Goal: Information Seeking & Learning: Learn about a topic

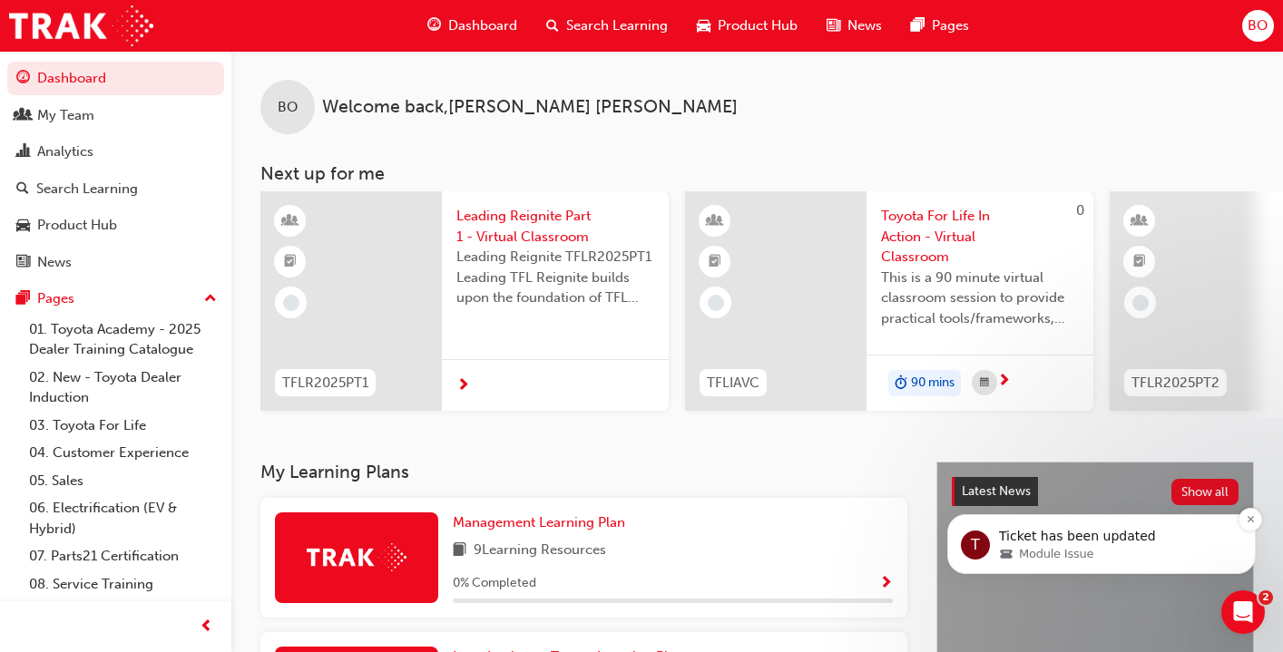
click at [1065, 550] on span "Module Issue" at bounding box center [1056, 554] width 74 height 16
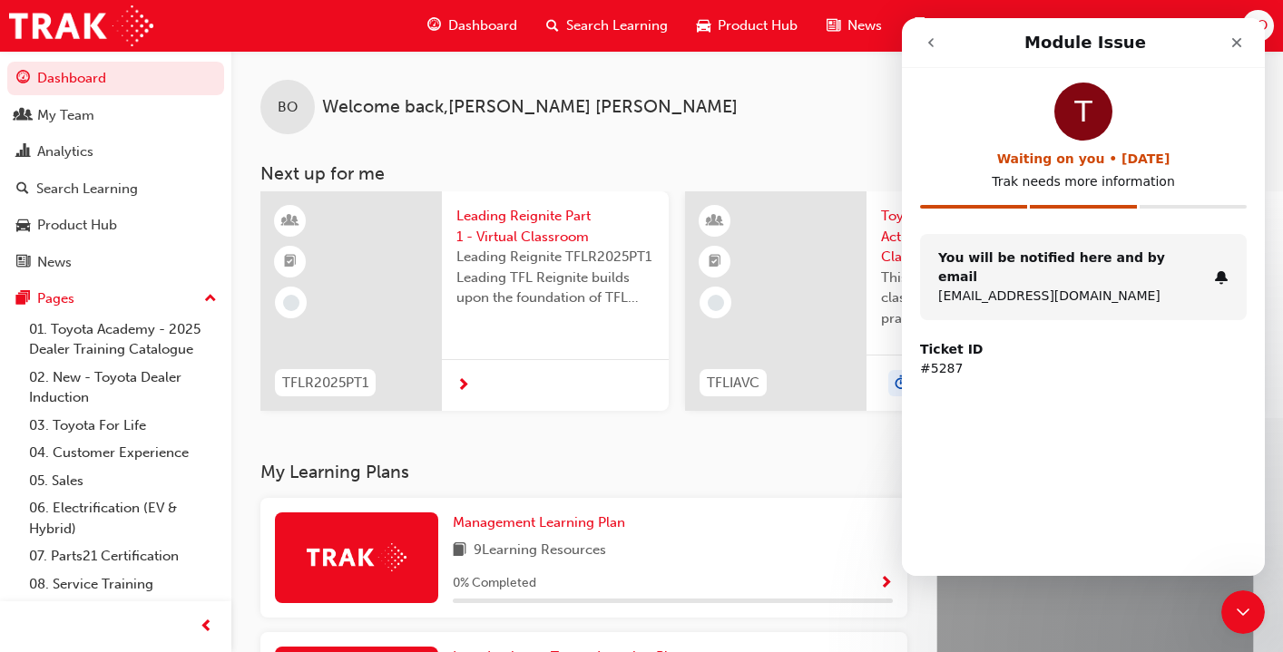
click at [928, 44] on icon "go back" at bounding box center [930, 42] width 15 height 15
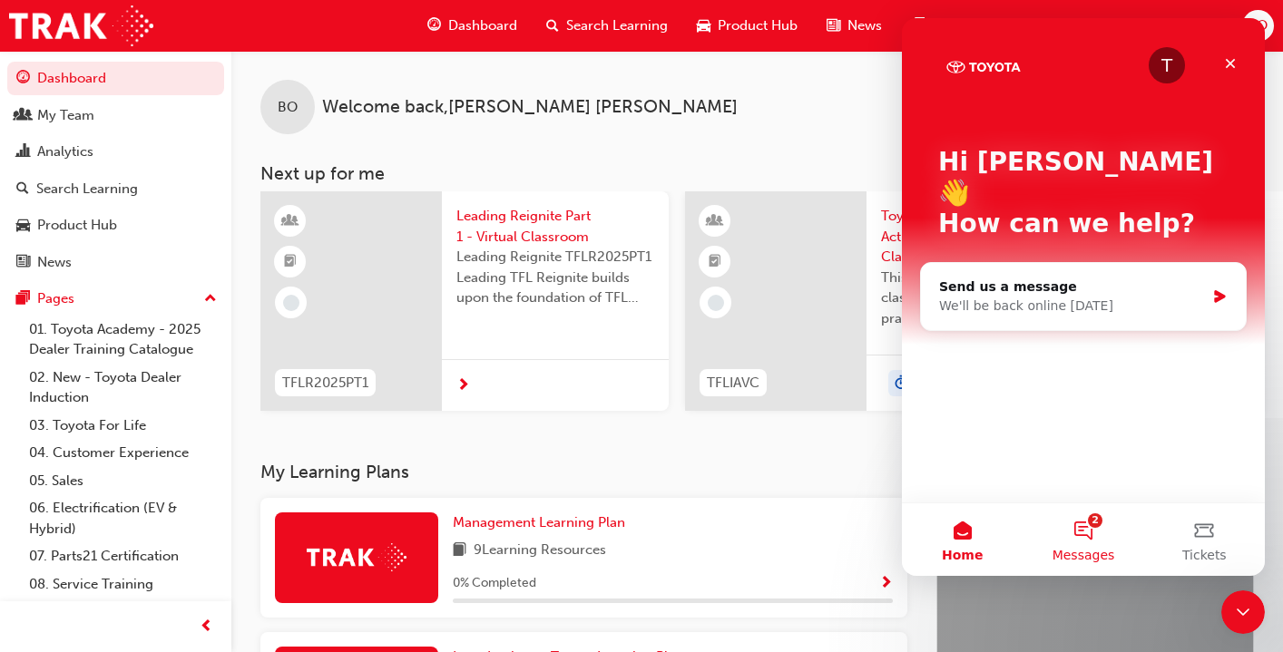
click at [1088, 546] on button "2 Messages" at bounding box center [1082, 539] width 121 height 73
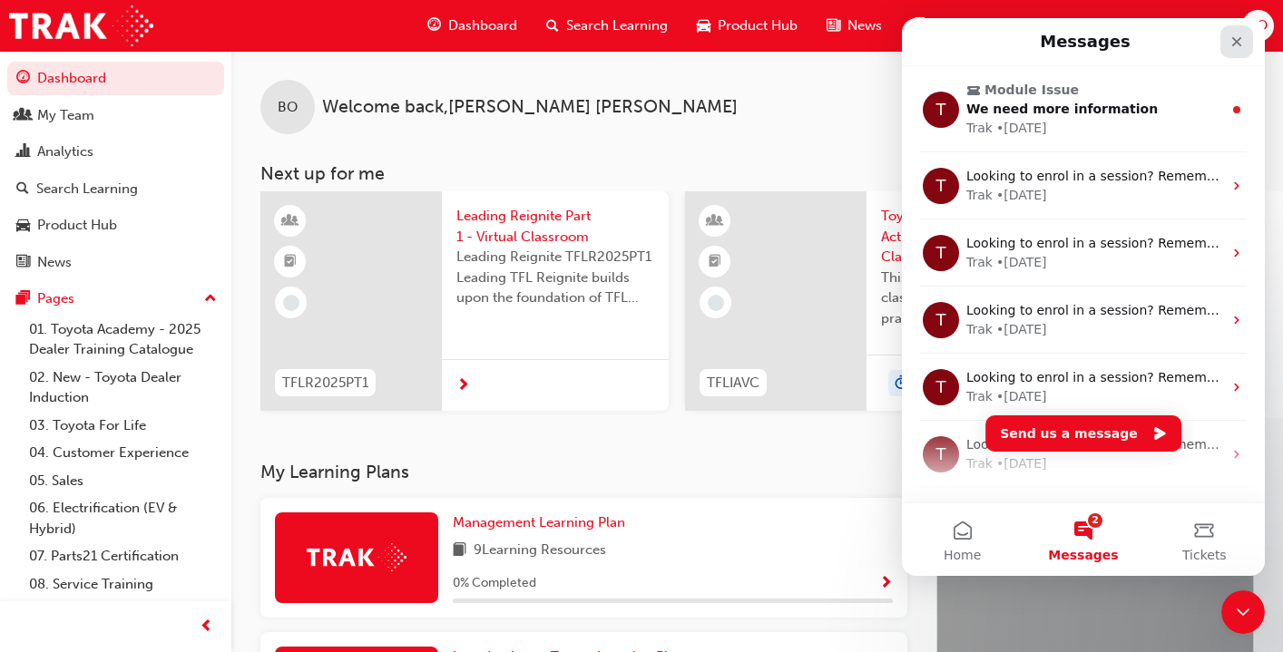
click at [1243, 41] on icon "Close" at bounding box center [1236, 41] width 15 height 15
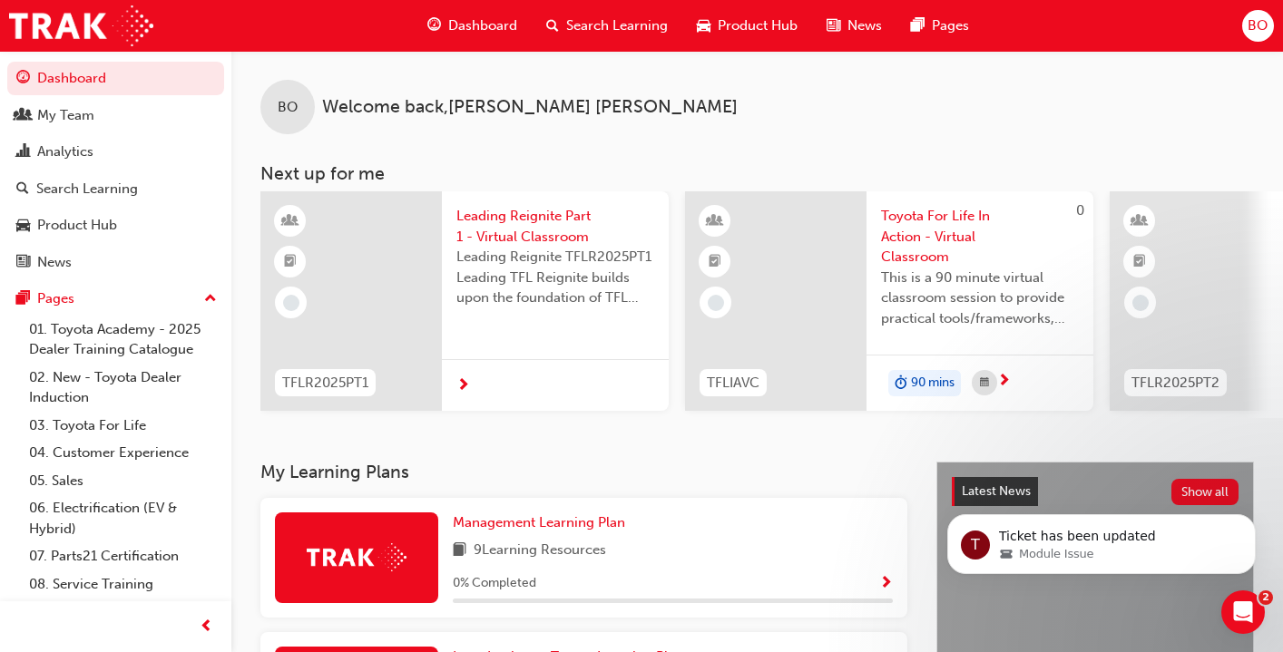
click at [95, 133] on button "Dashboard My Team Analytics Search Learning Product Hub News Pages" at bounding box center [115, 170] width 217 height 224
click at [90, 112] on div "My Team" at bounding box center [65, 115] width 57 height 21
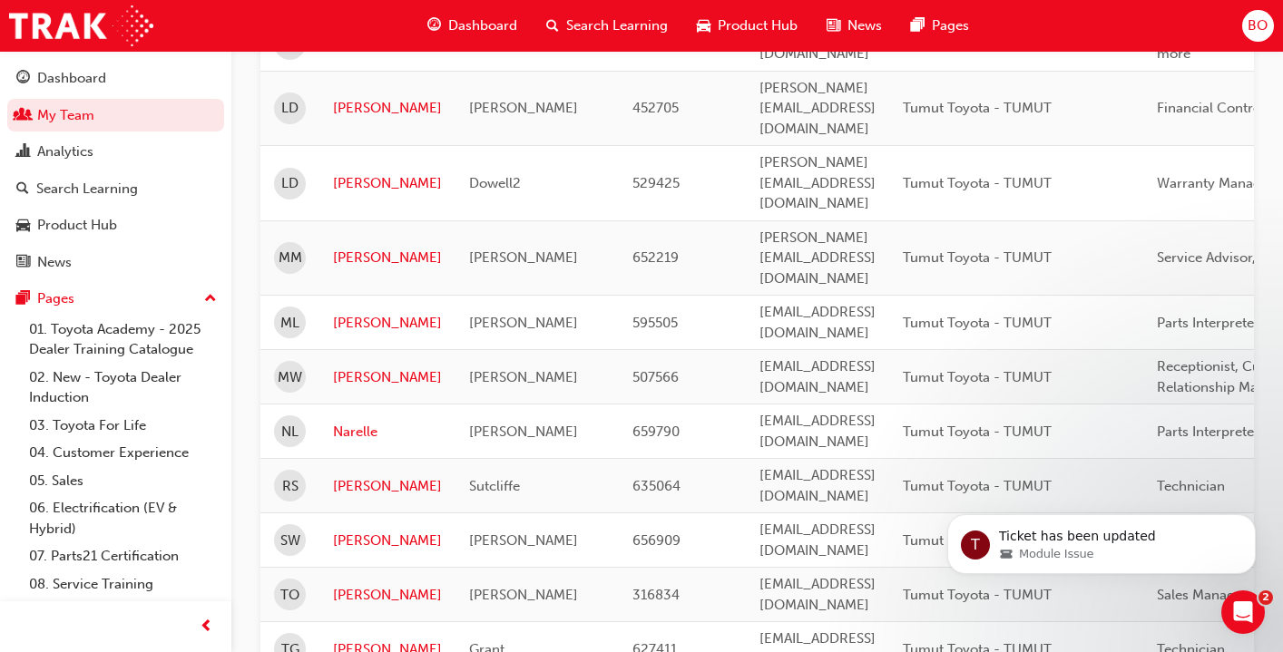
scroll to position [972, 0]
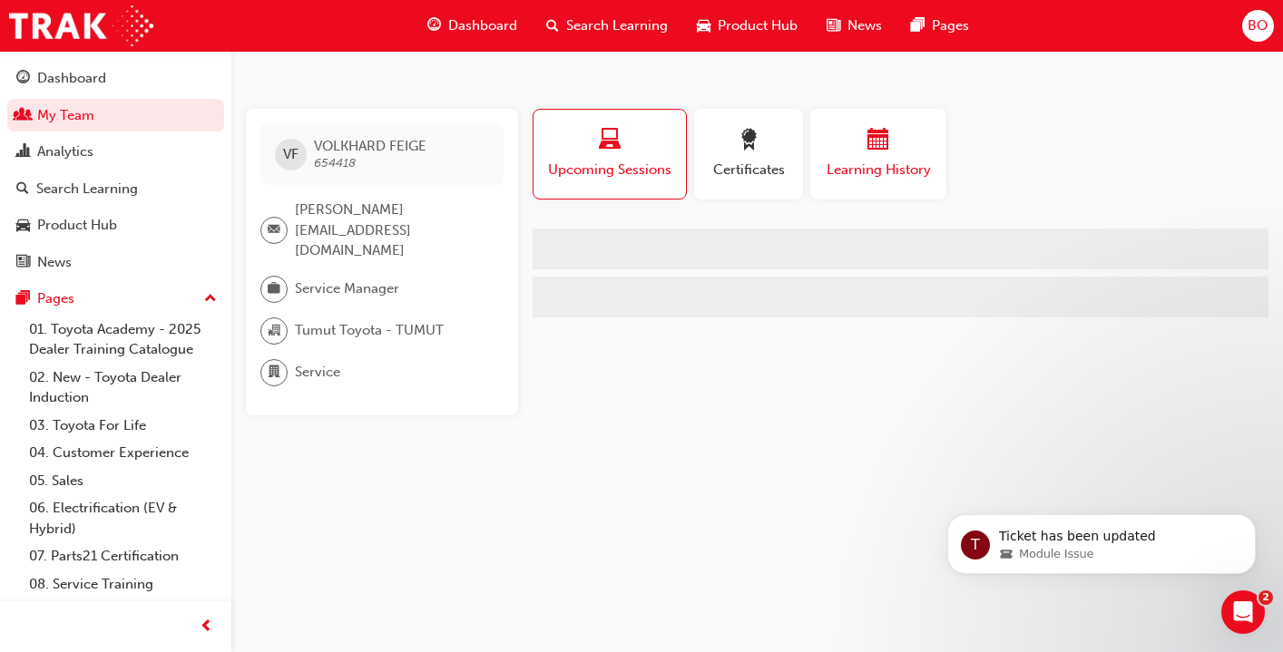
click at [906, 161] on span "Learning History" at bounding box center [878, 170] width 109 height 21
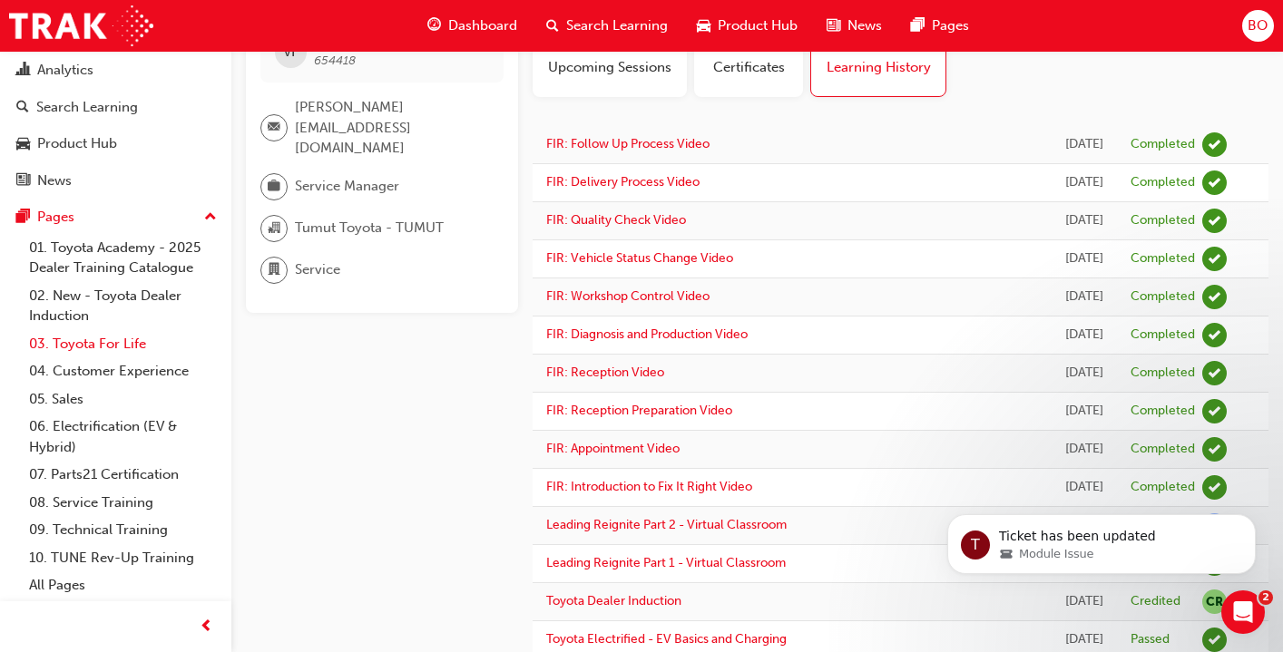
scroll to position [118, 0]
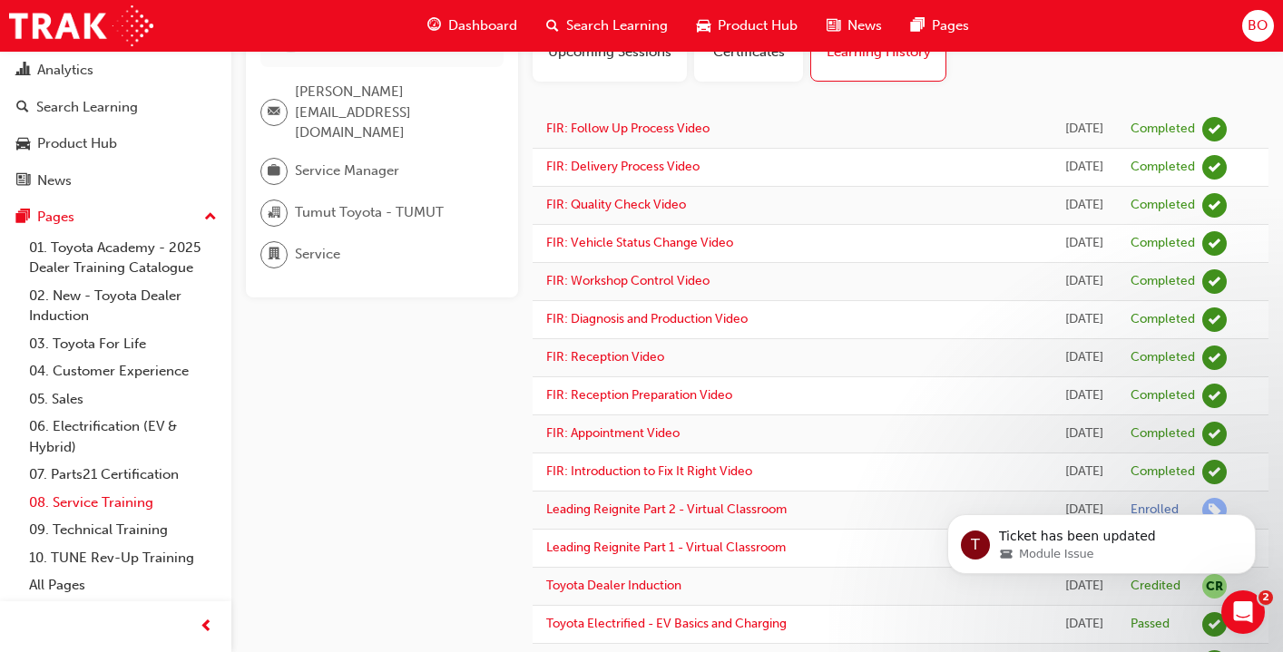
click at [95, 506] on link "08. Service Training" at bounding box center [123, 503] width 202 height 28
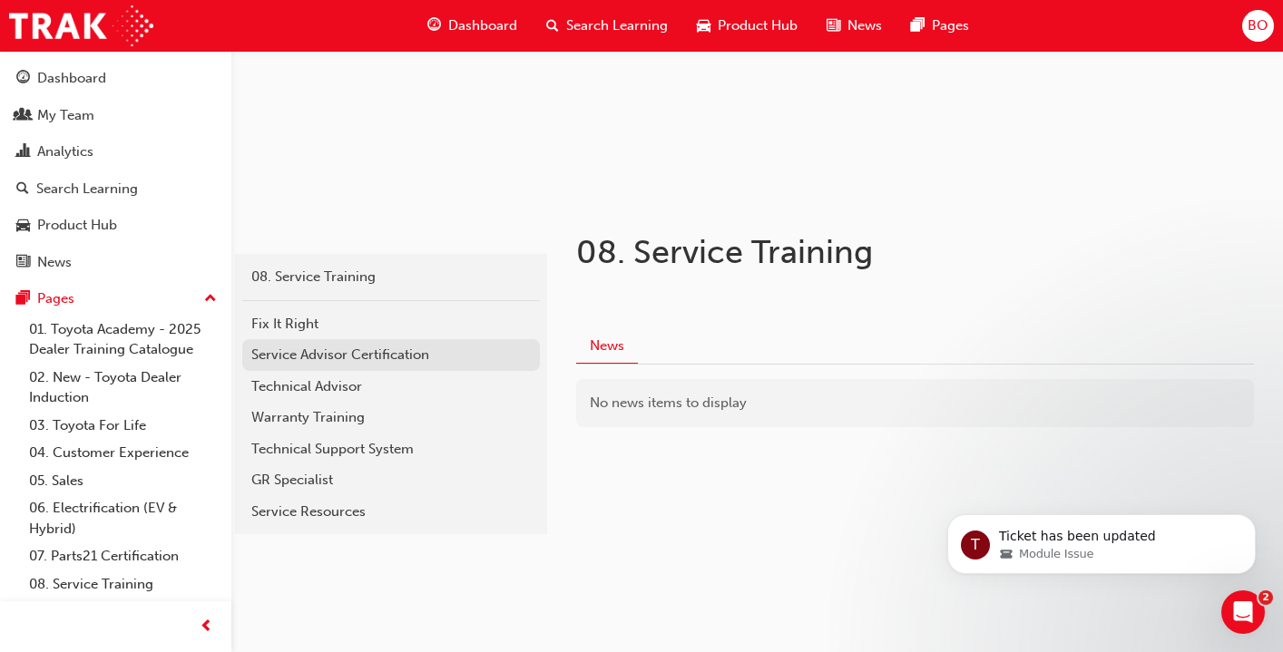
click at [303, 362] on div "Service Advisor Certification" at bounding box center [390, 355] width 279 height 21
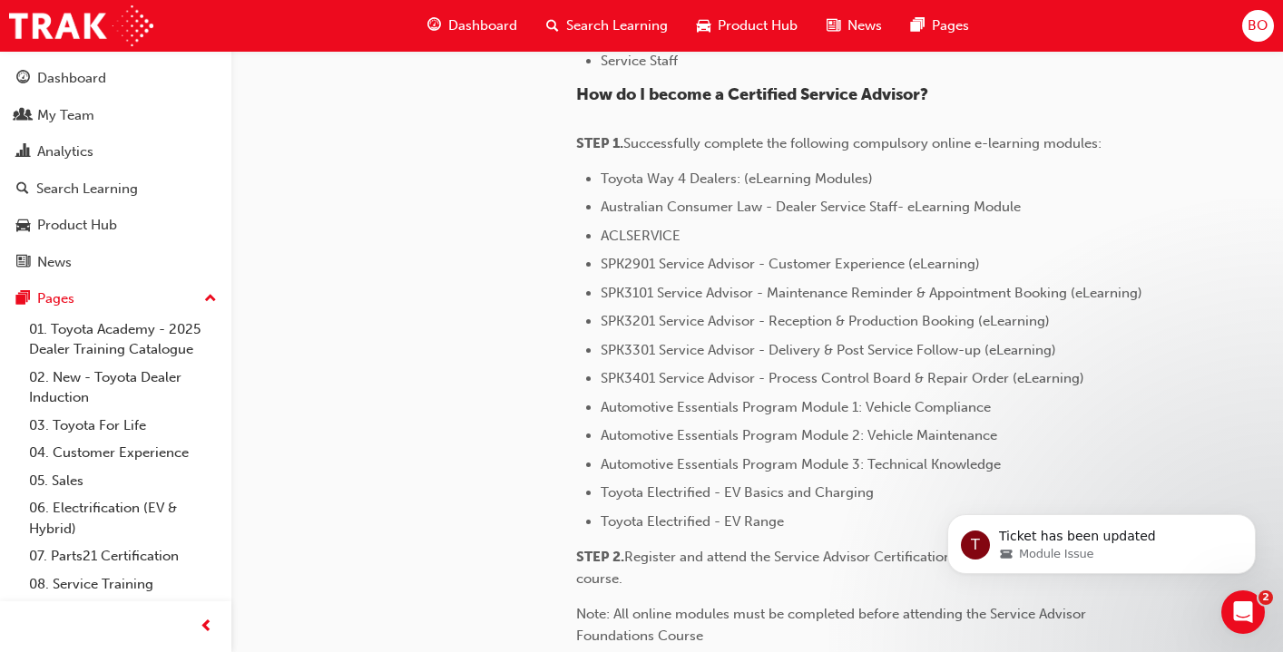
scroll to position [289, 0]
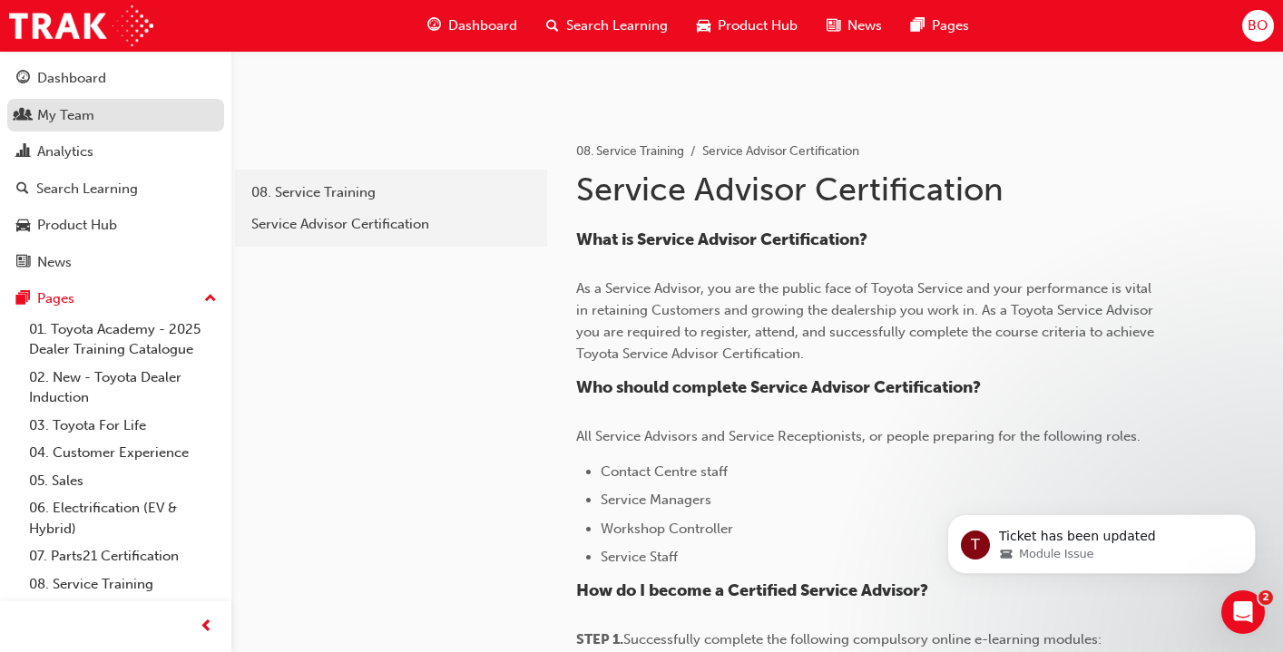
click at [78, 109] on div "My Team" at bounding box center [65, 115] width 57 height 21
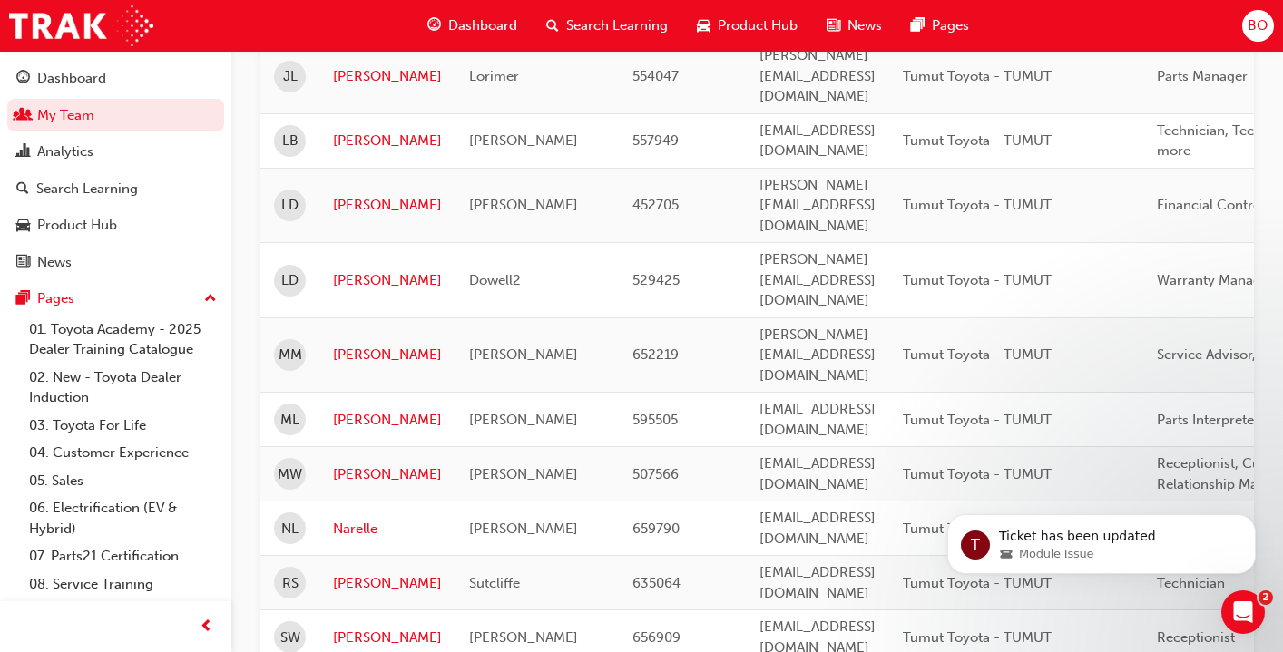
scroll to position [972, 0]
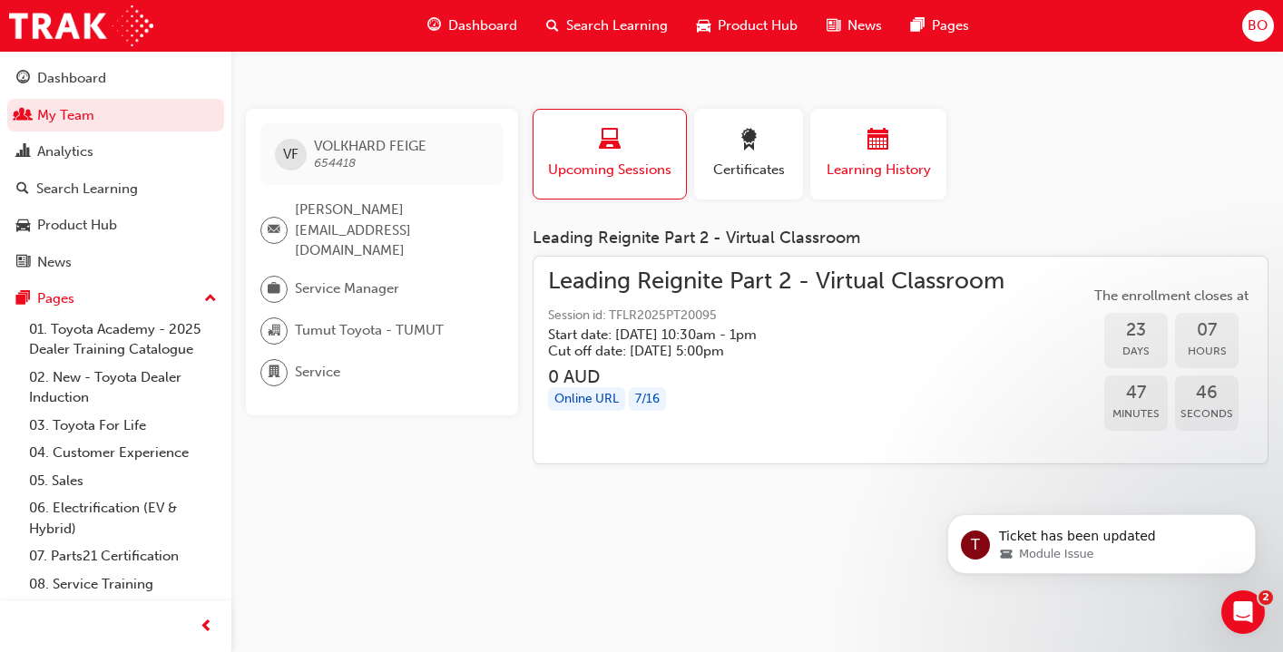
click at [882, 149] on span "calendar-icon" at bounding box center [878, 141] width 22 height 24
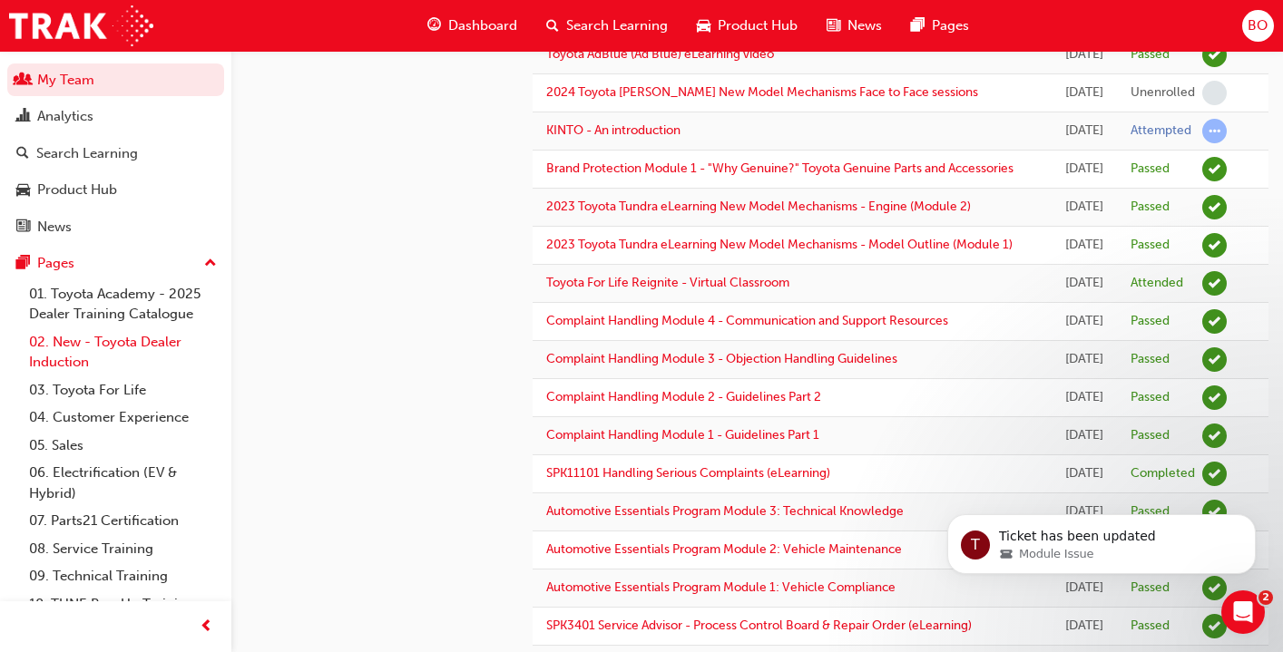
scroll to position [83, 0]
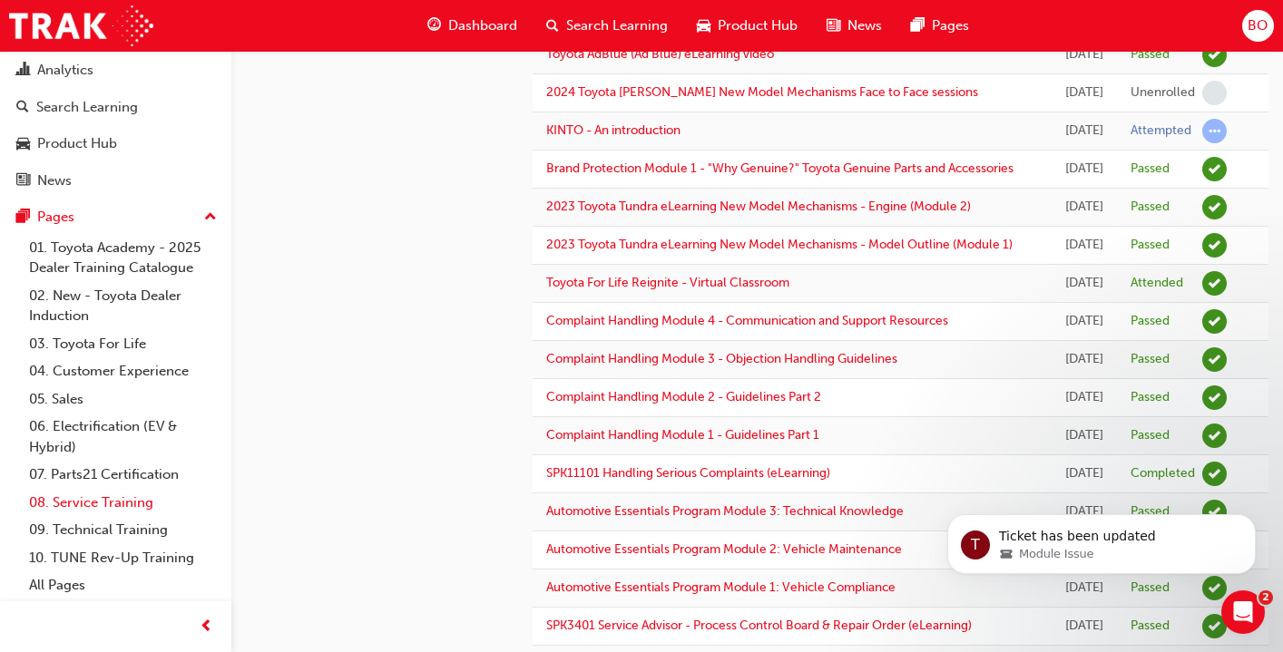
click at [93, 506] on link "08. Service Training" at bounding box center [123, 503] width 202 height 28
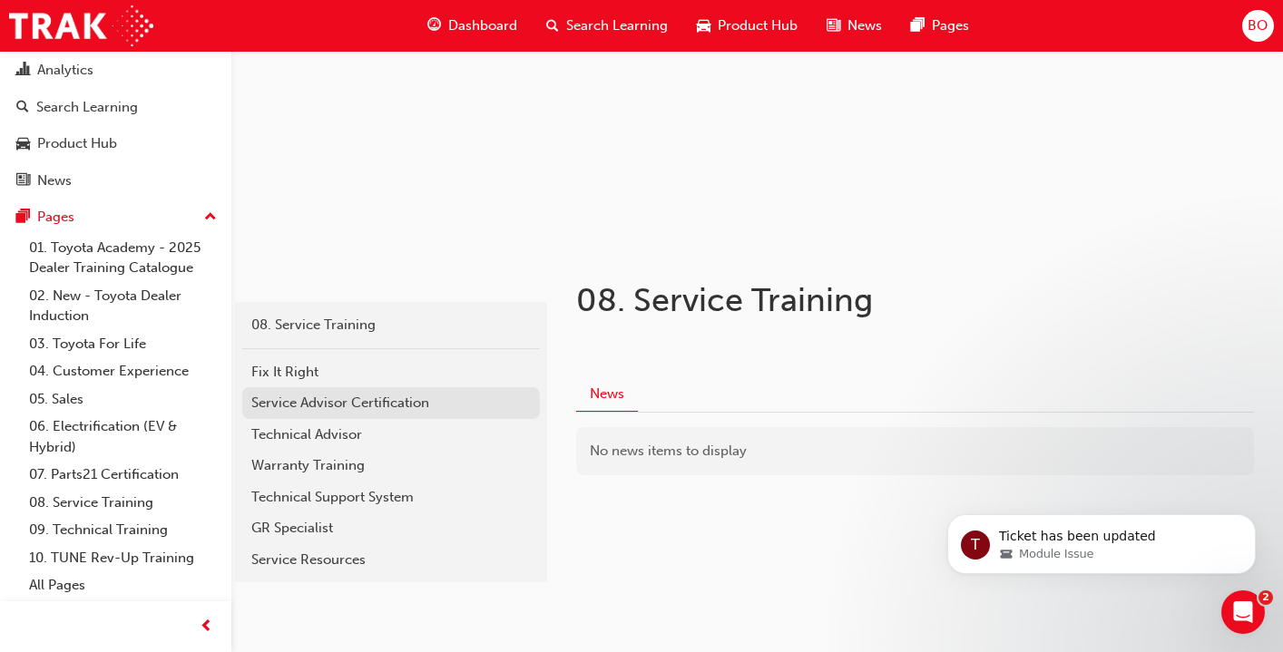
scroll to position [161, 0]
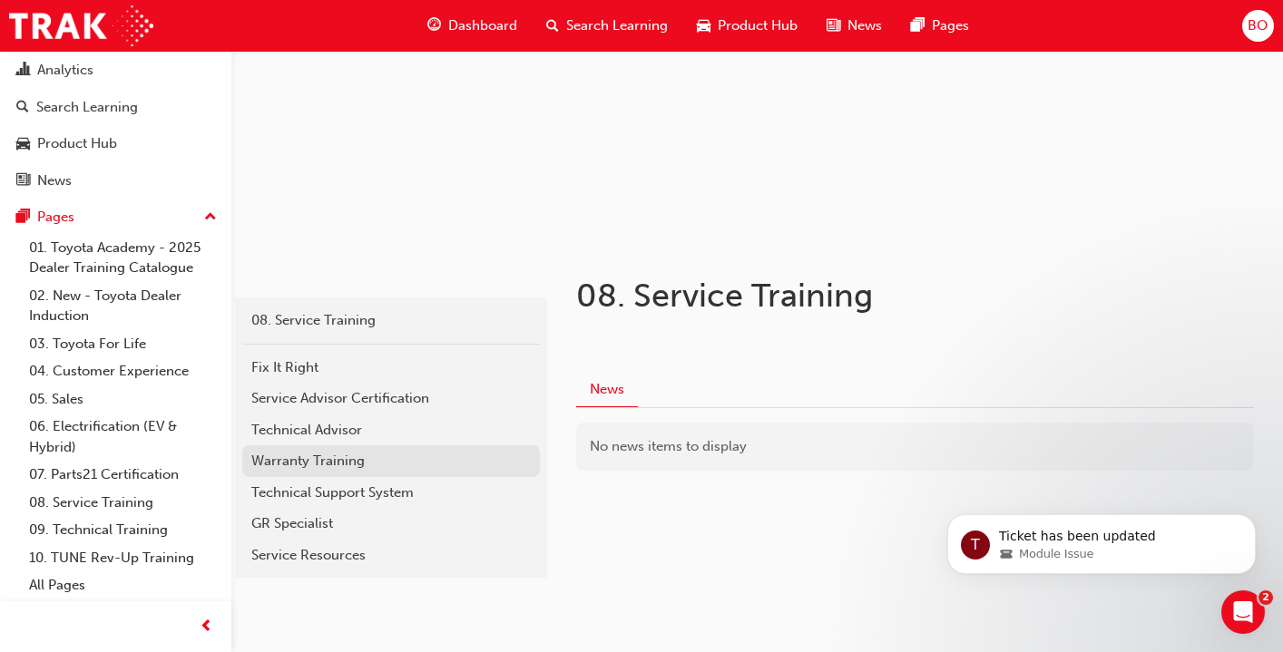
click at [322, 464] on div "Warranty Training" at bounding box center [390, 461] width 279 height 21
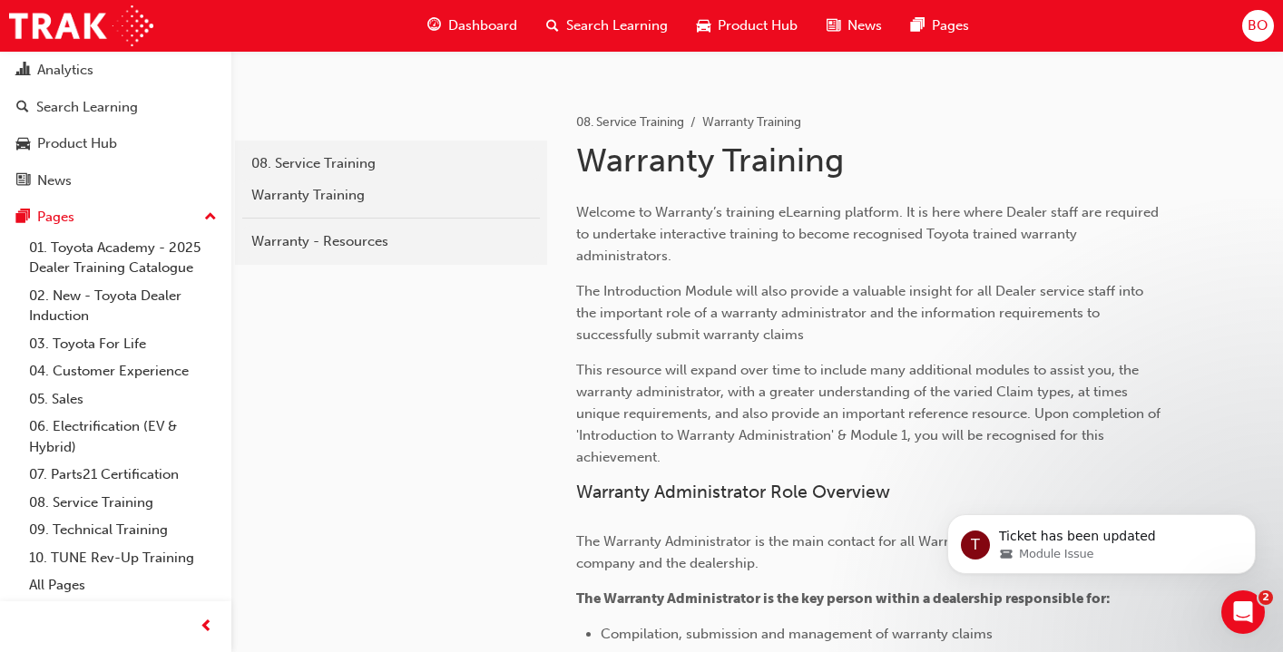
scroll to position [326, 0]
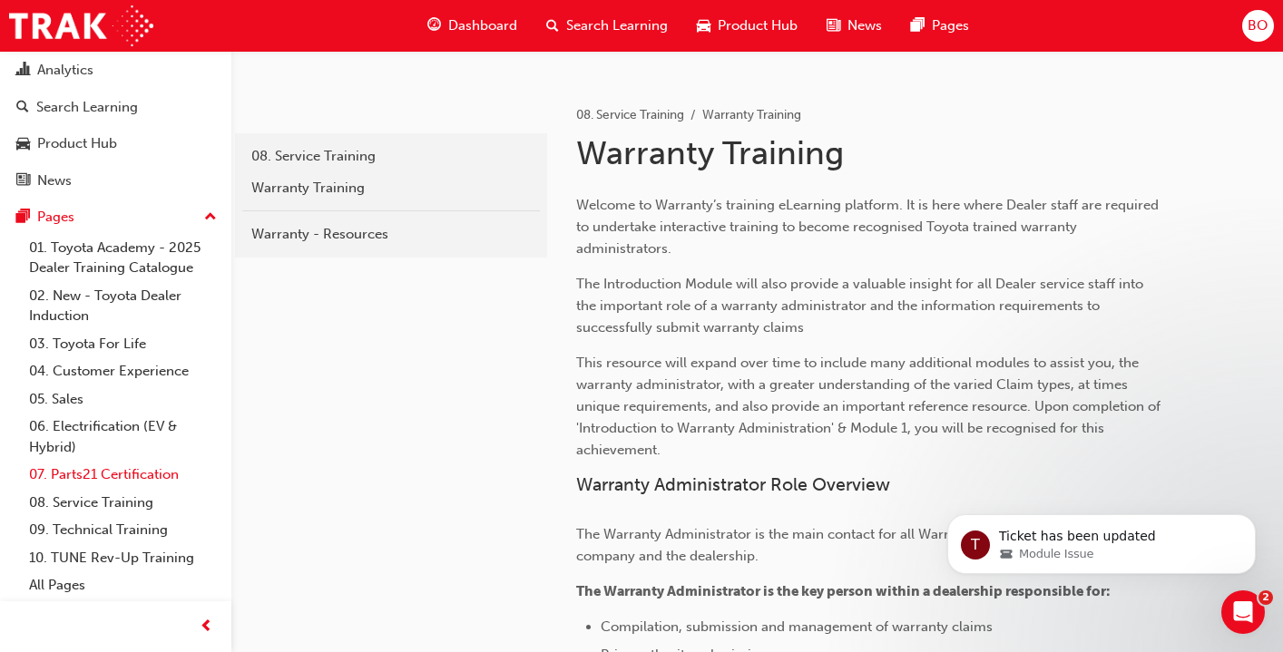
click at [63, 480] on link "07. Parts21 Certification" at bounding box center [123, 475] width 202 height 28
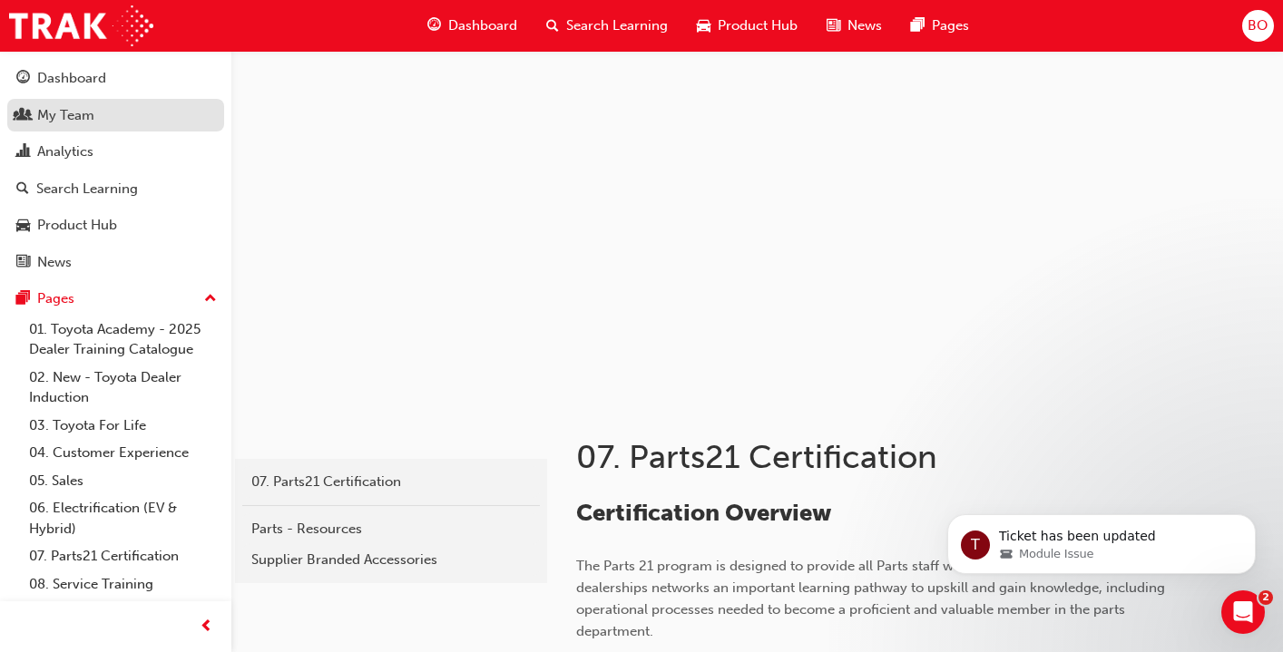
click at [78, 121] on div "My Team" at bounding box center [65, 115] width 57 height 21
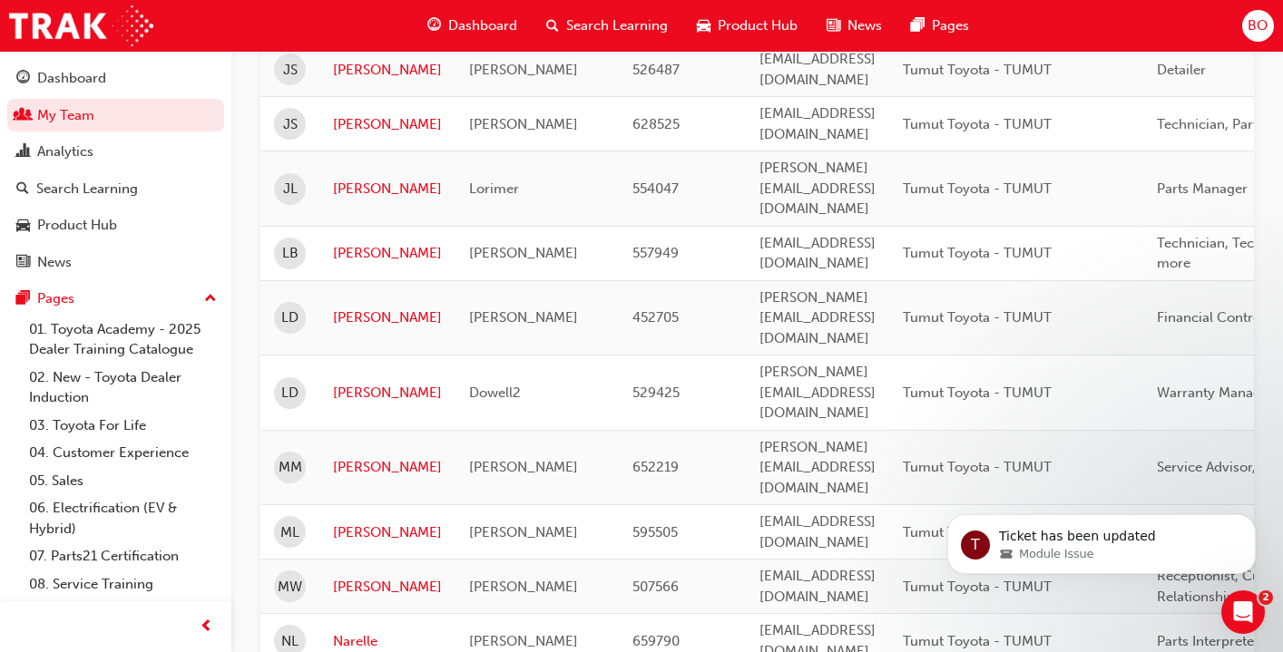
scroll to position [766, 0]
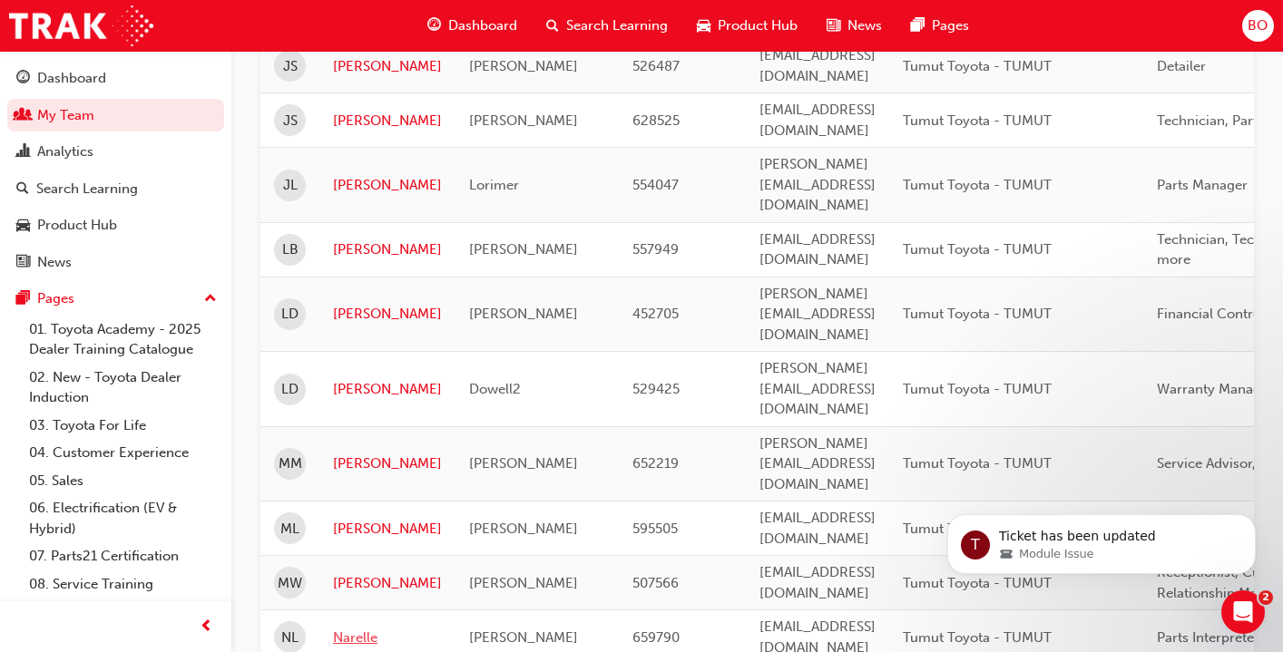
click at [364, 628] on link "Narelle" at bounding box center [387, 638] width 109 height 21
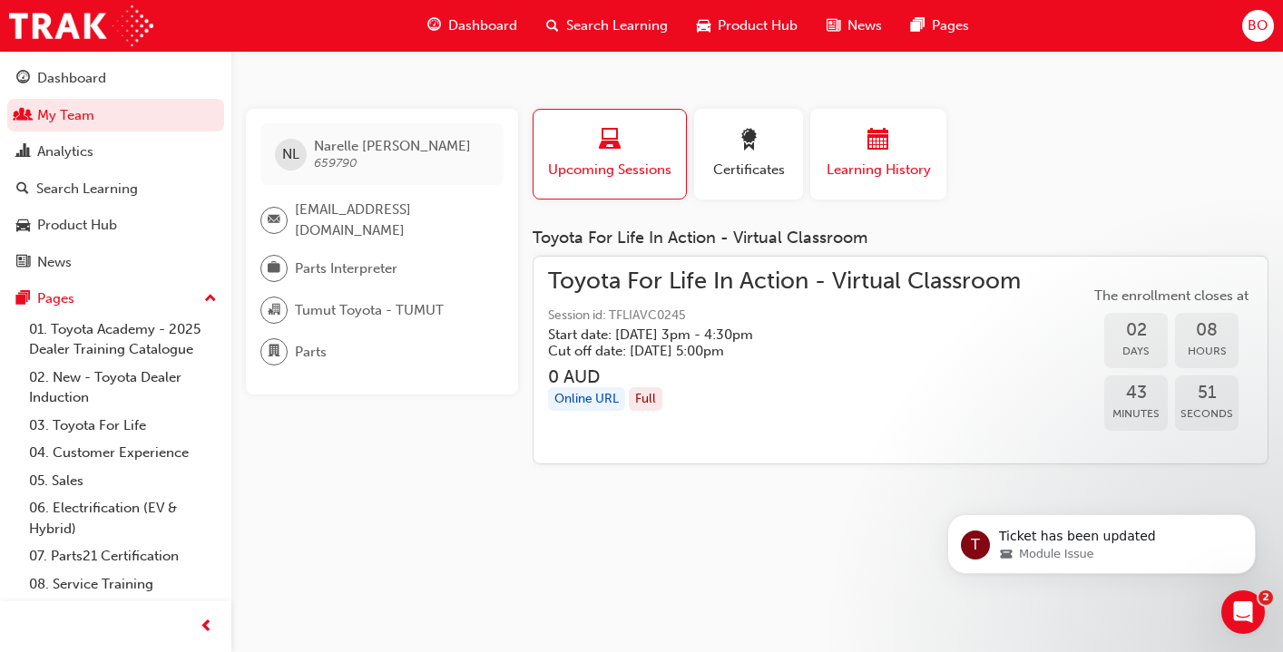
click at [877, 143] on span "calendar-icon" at bounding box center [878, 141] width 22 height 24
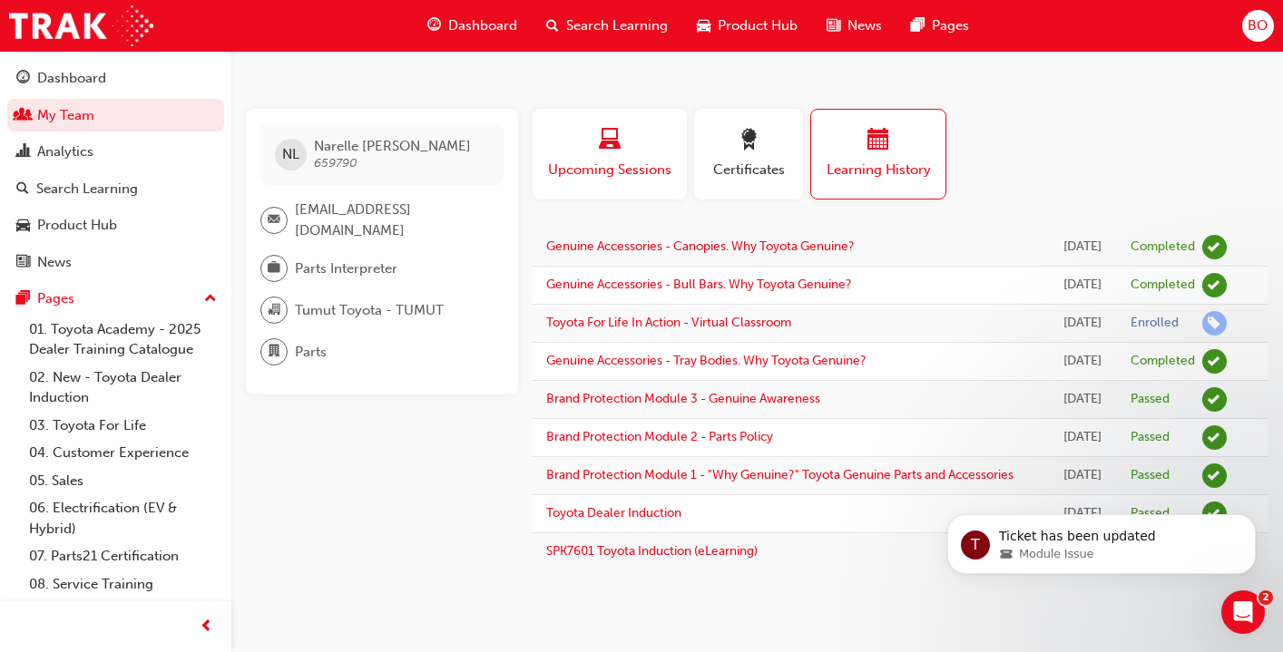
click at [648, 165] on span "Upcoming Sessions" at bounding box center [609, 170] width 127 height 21
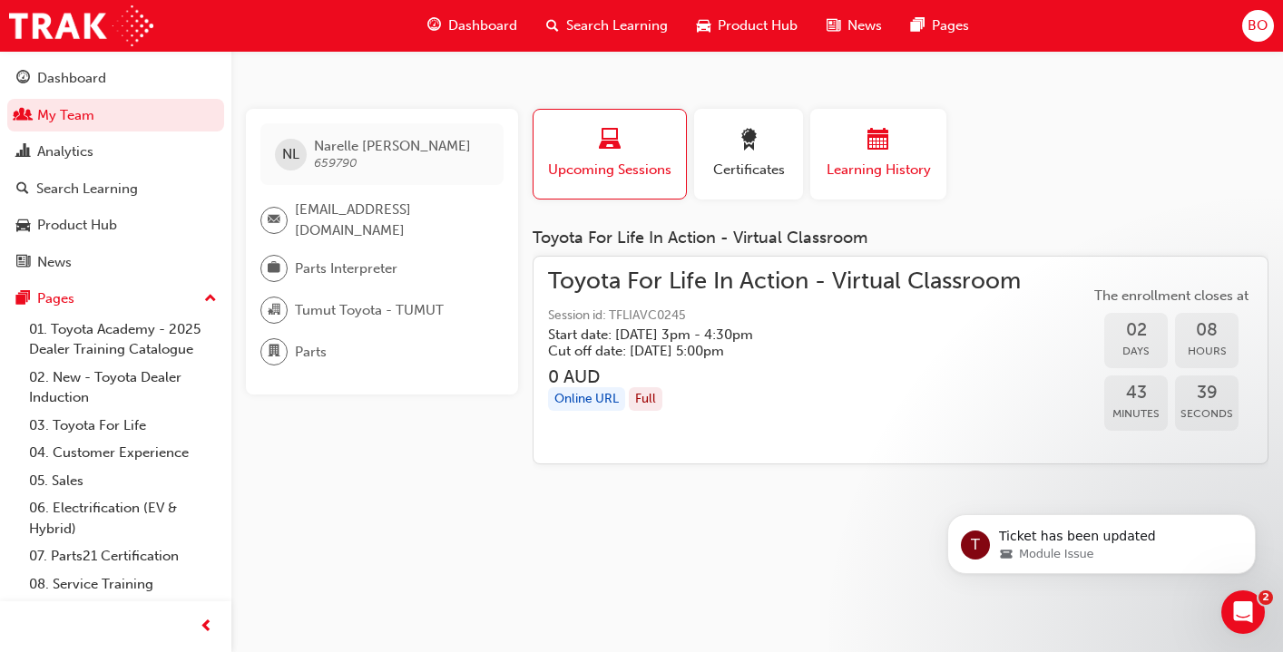
click at [883, 157] on div "Learning History" at bounding box center [878, 155] width 109 height 52
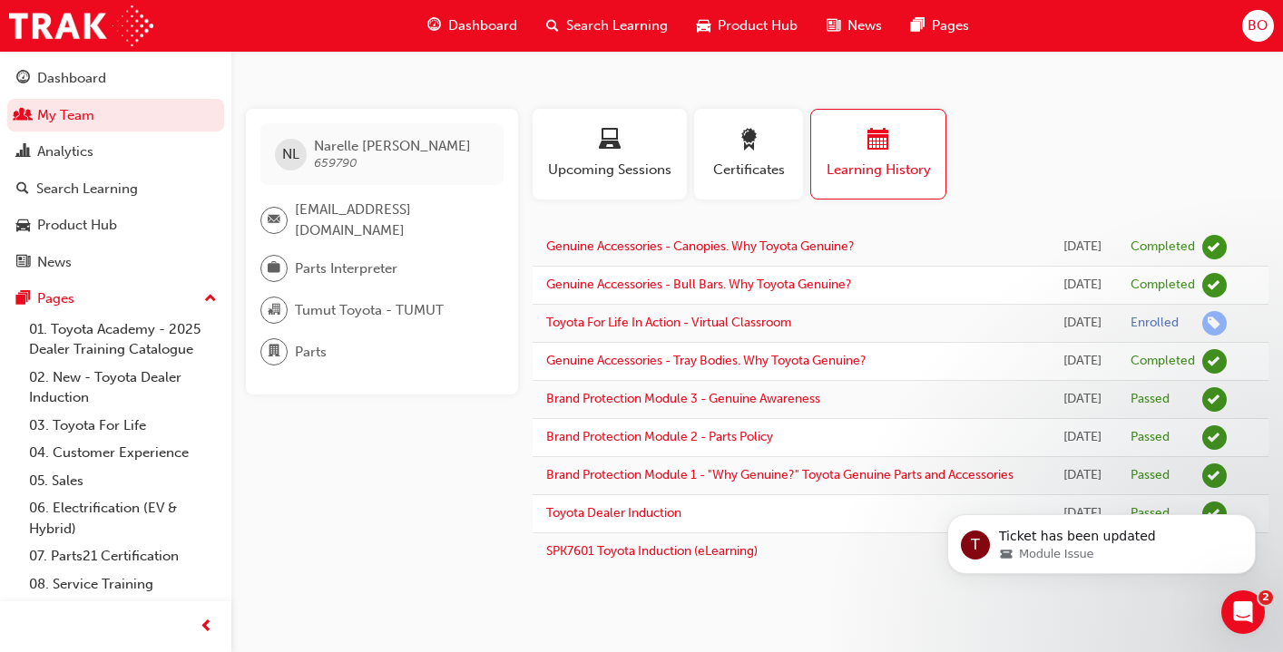
scroll to position [62, 0]
click at [329, 259] on span "Parts Interpreter" at bounding box center [346, 269] width 102 height 21
click at [82, 562] on link "07. Parts21 Certification" at bounding box center [123, 556] width 202 height 28
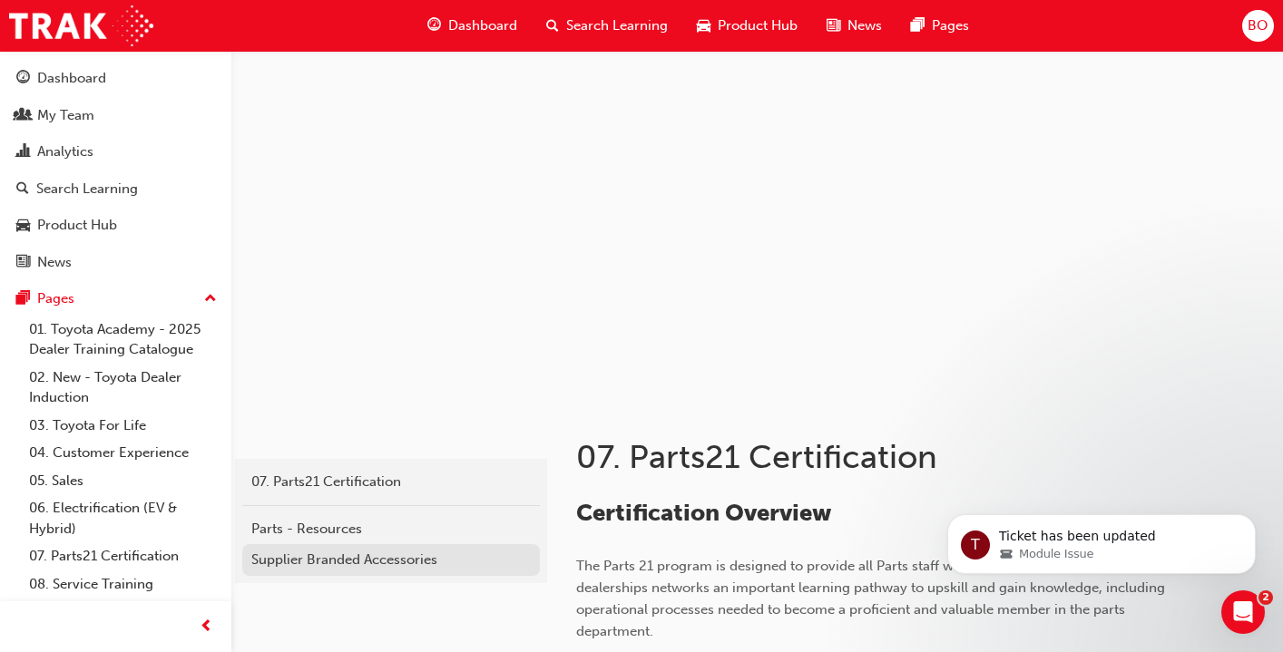
click at [391, 562] on div "Supplier Branded Accessories" at bounding box center [390, 560] width 279 height 21
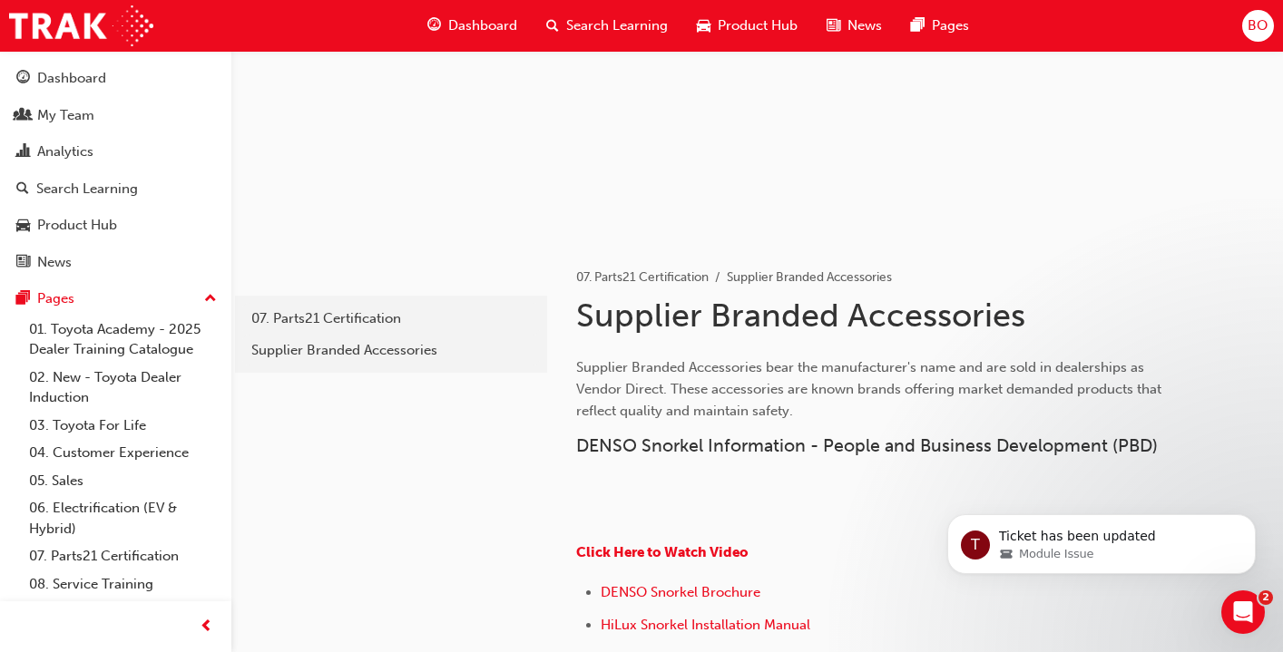
scroll to position [161, 0]
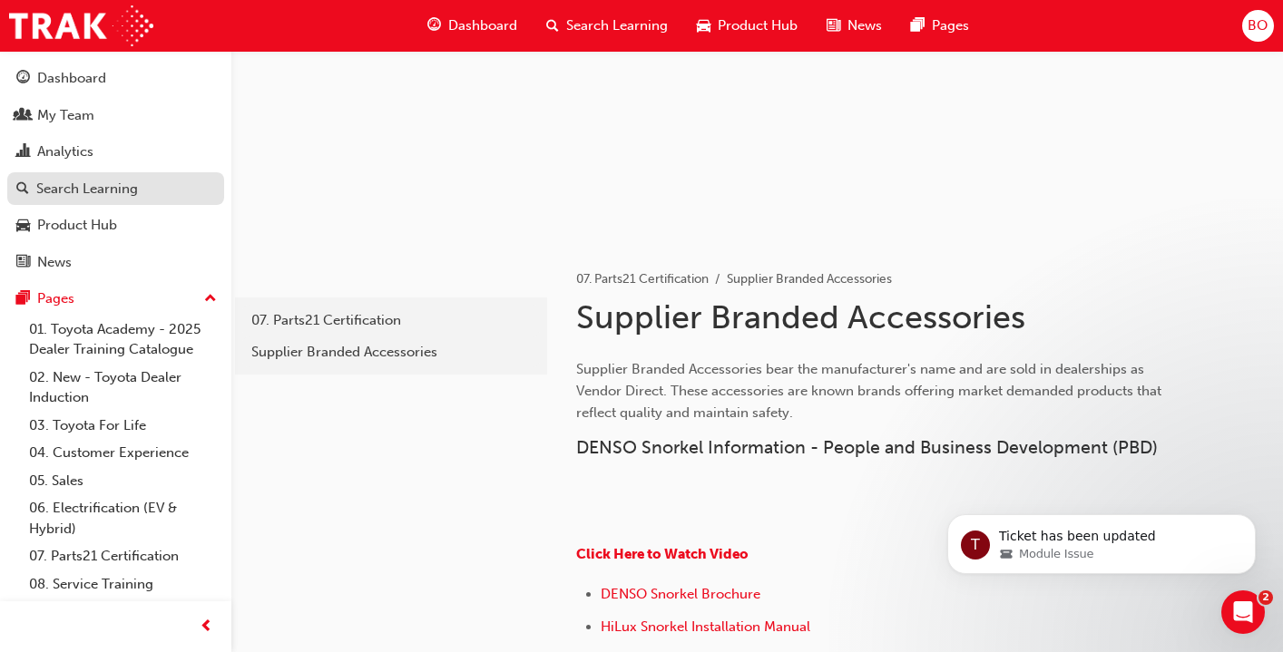
click at [142, 185] on div "Search Learning" at bounding box center [115, 189] width 199 height 23
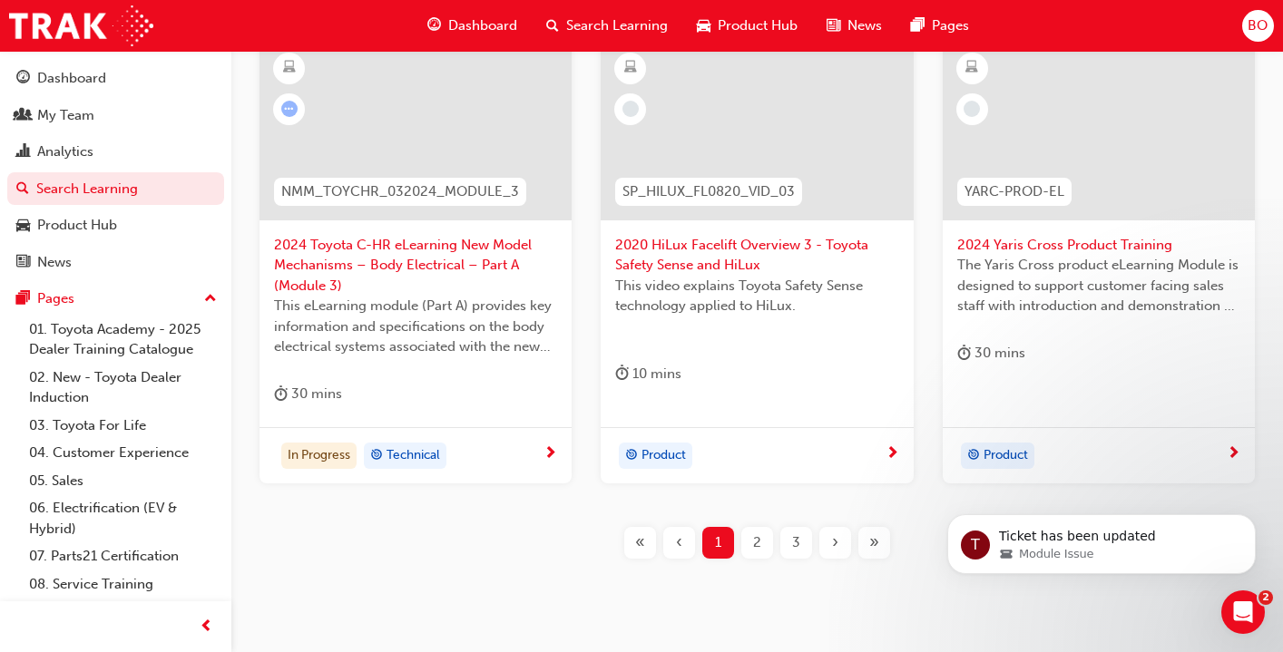
scroll to position [887, 0]
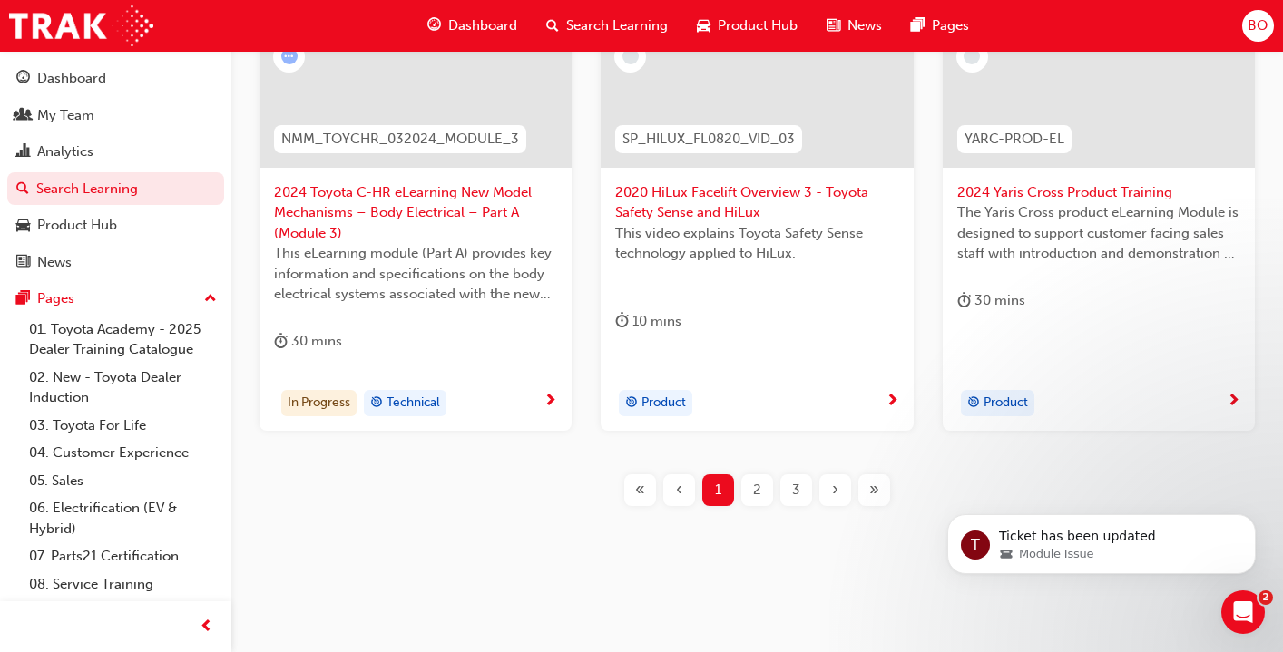
click at [760, 482] on span "2" at bounding box center [757, 490] width 8 height 21
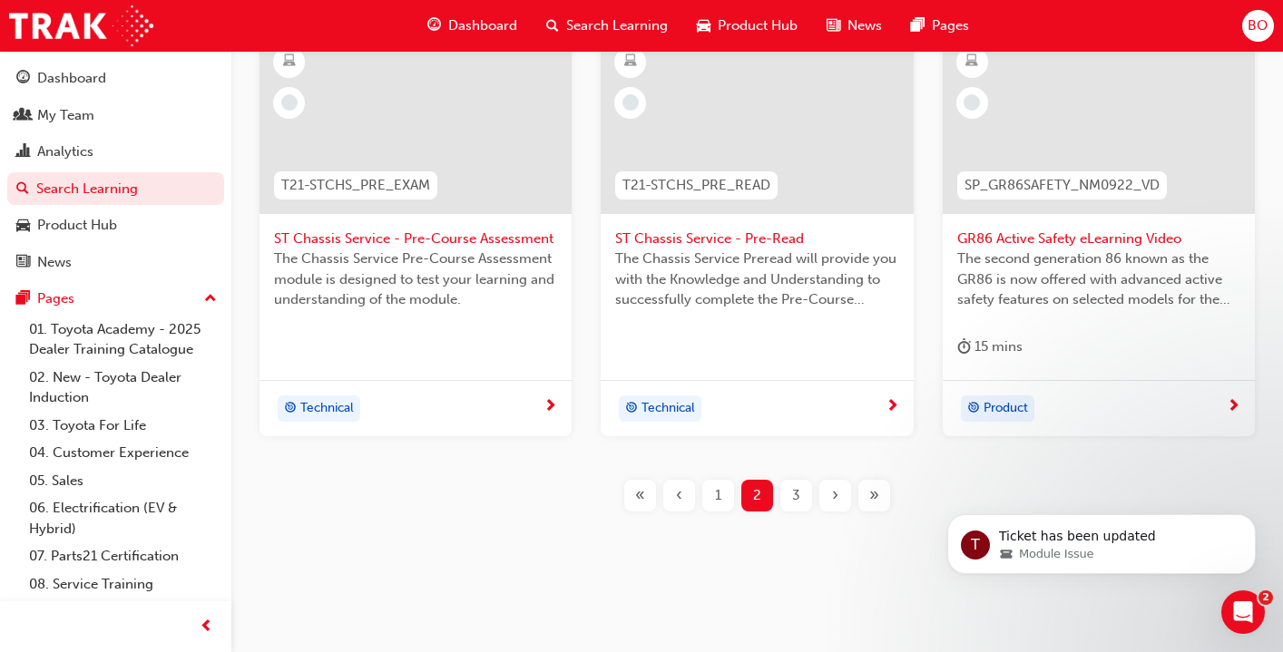
scroll to position [846, 0]
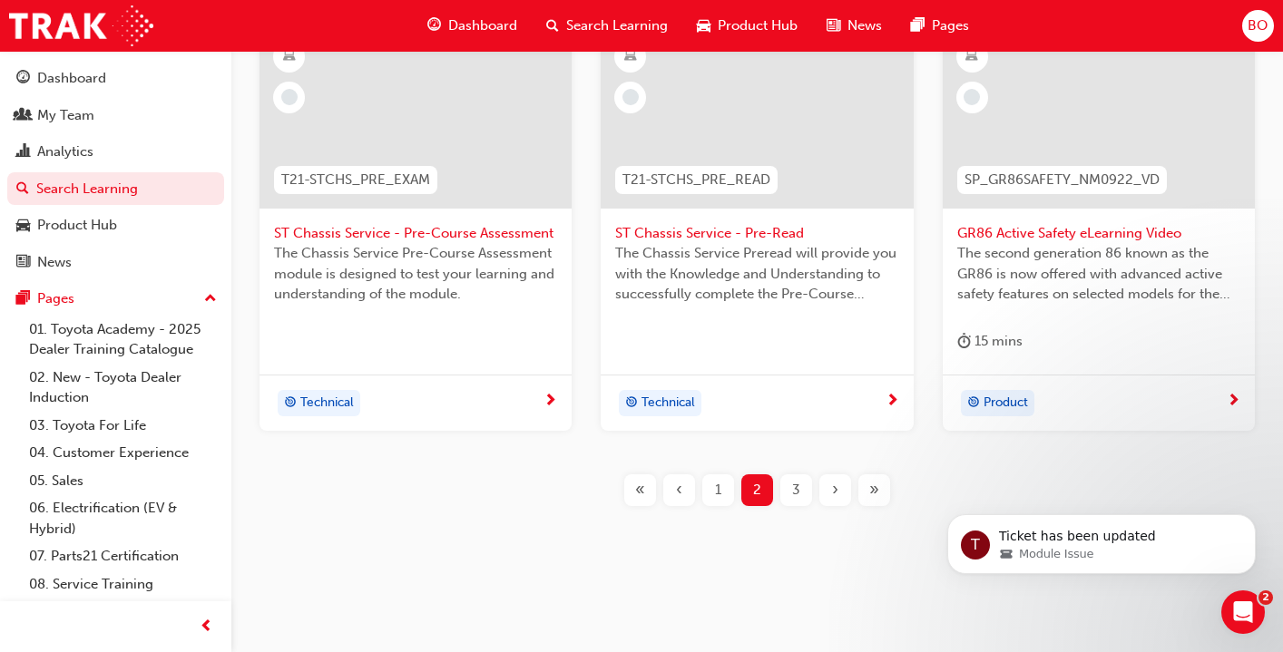
click at [797, 482] on span "3" at bounding box center [796, 490] width 8 height 21
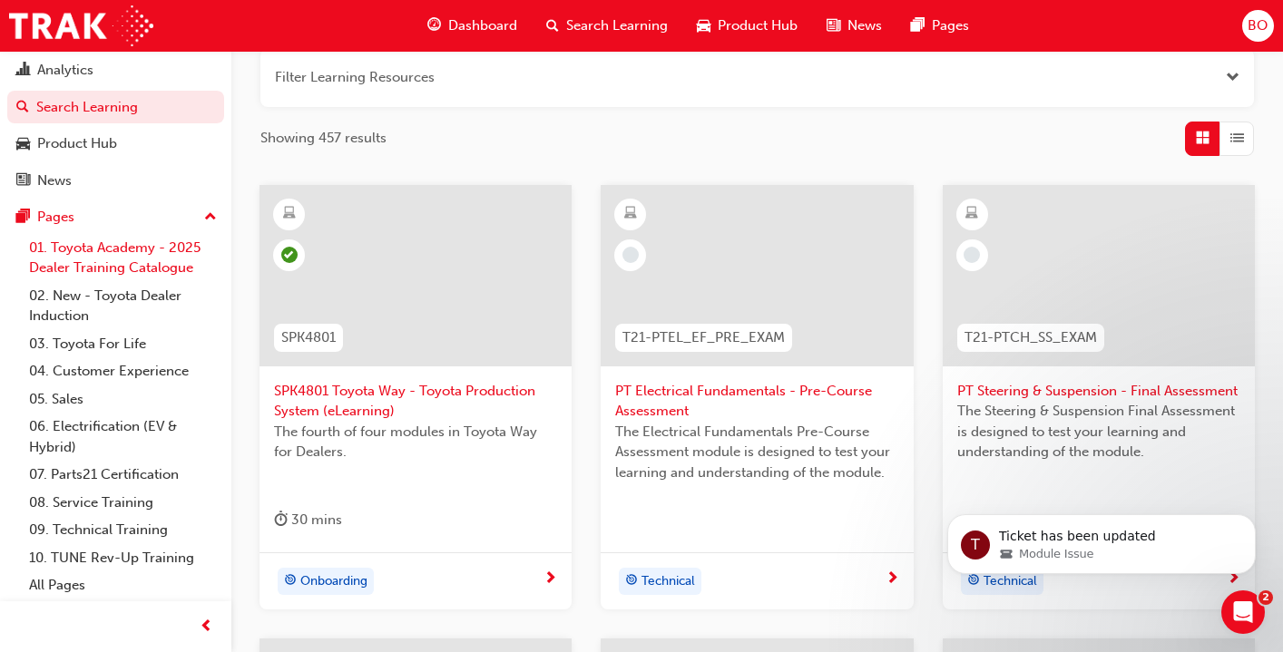
scroll to position [294, 0]
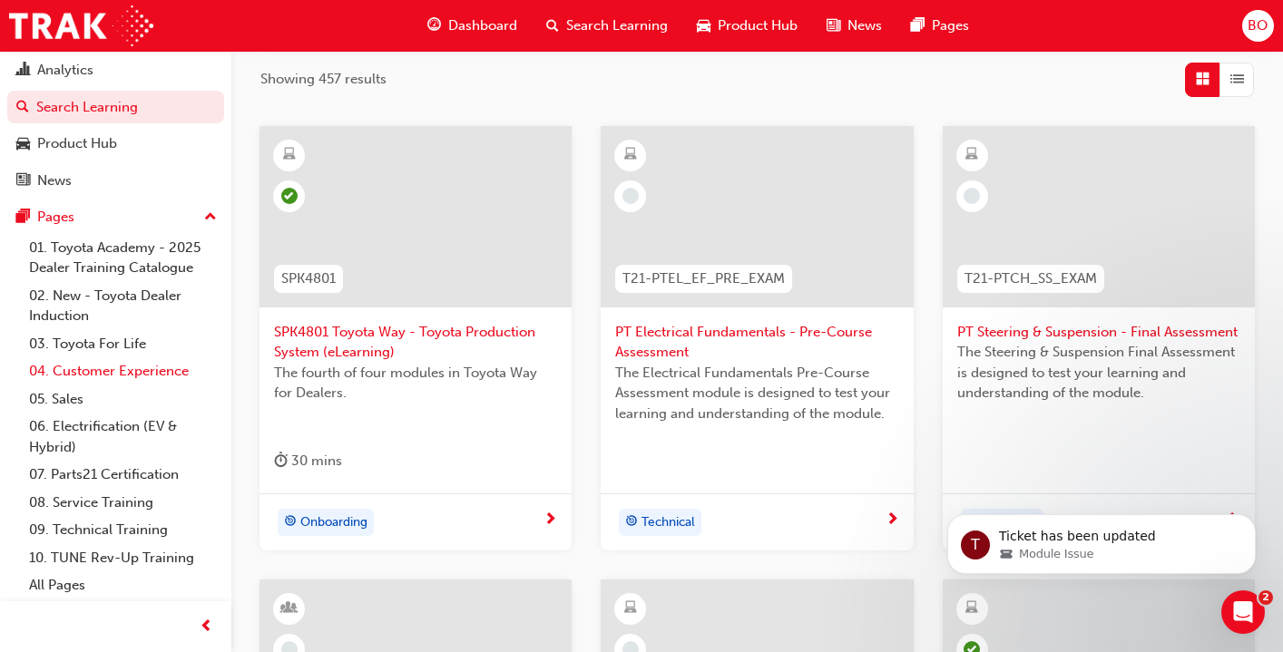
click at [96, 372] on link "04. Customer Experience" at bounding box center [123, 371] width 202 height 28
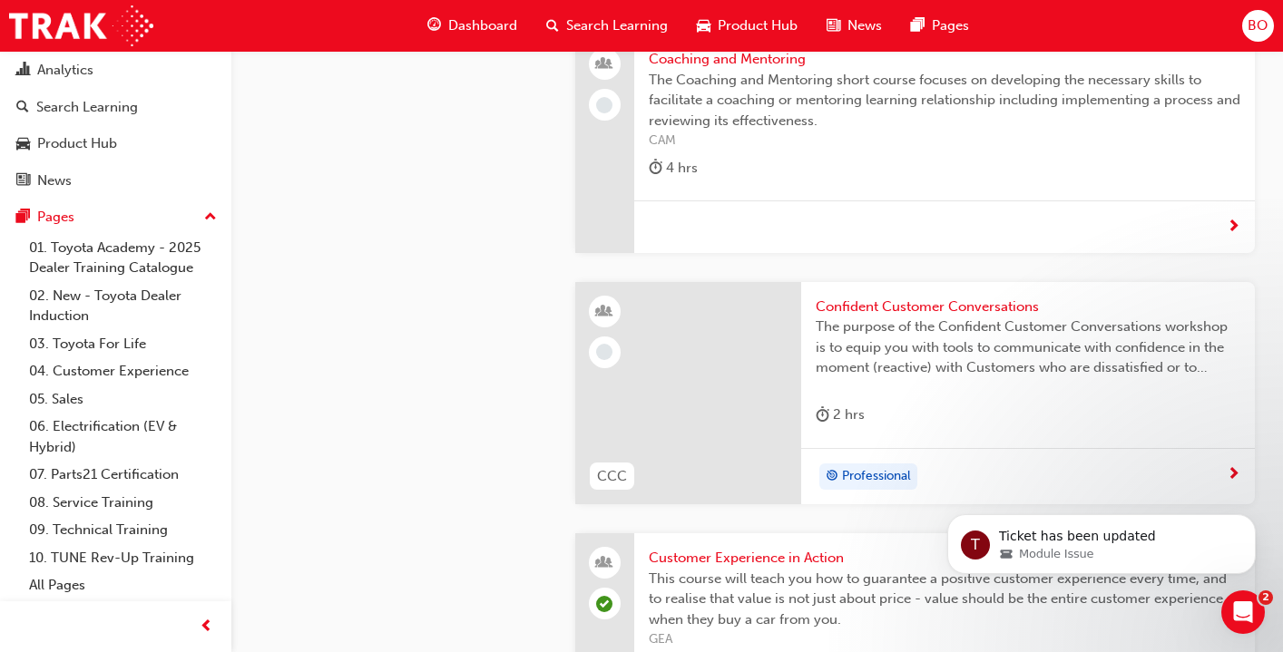
scroll to position [3574, 0]
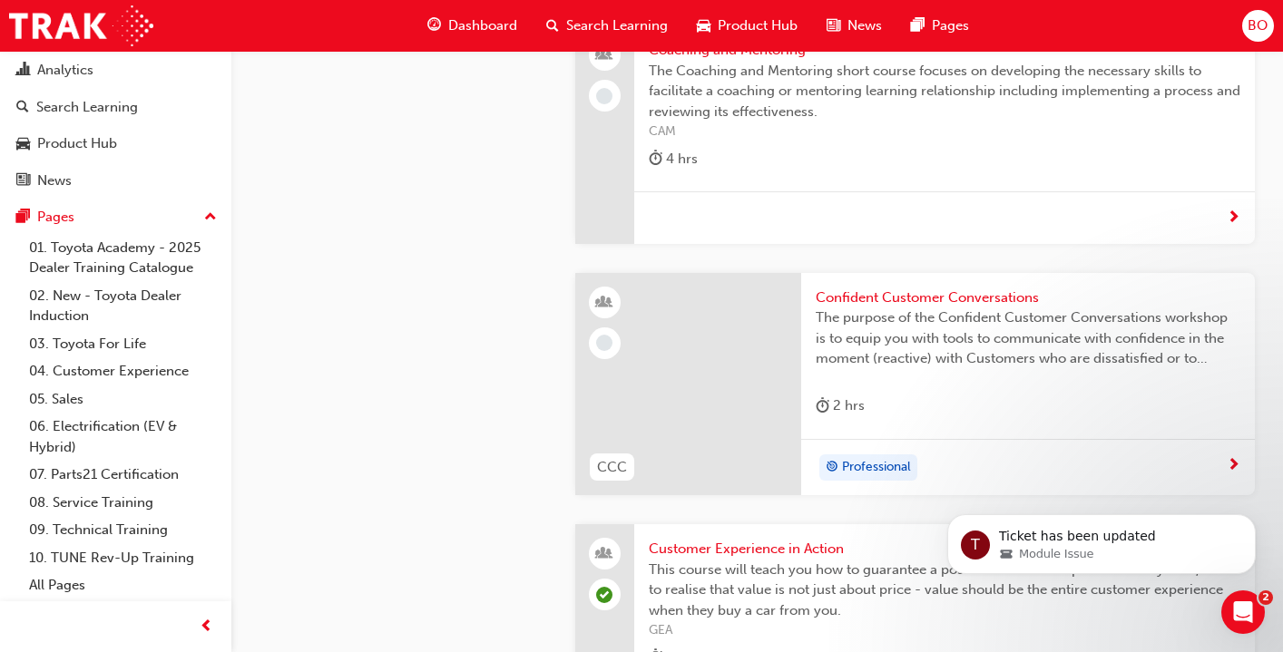
click at [1236, 214] on span "next-icon" at bounding box center [1233, 218] width 14 height 16
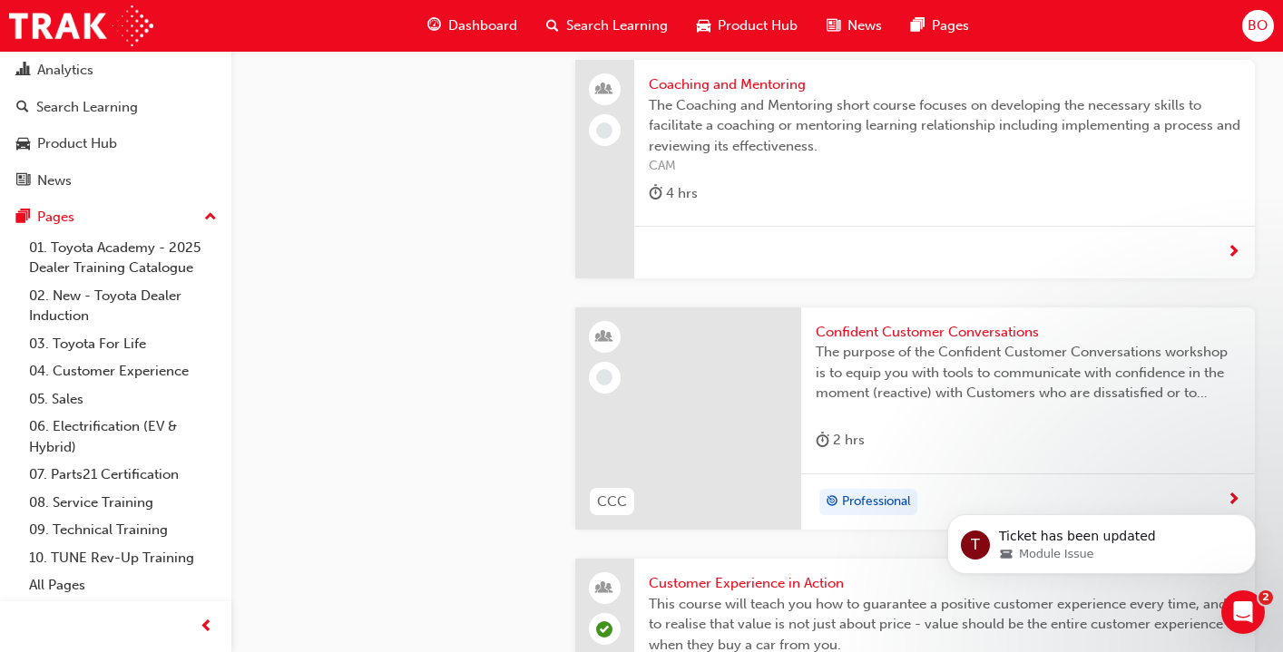
scroll to position [3378, 0]
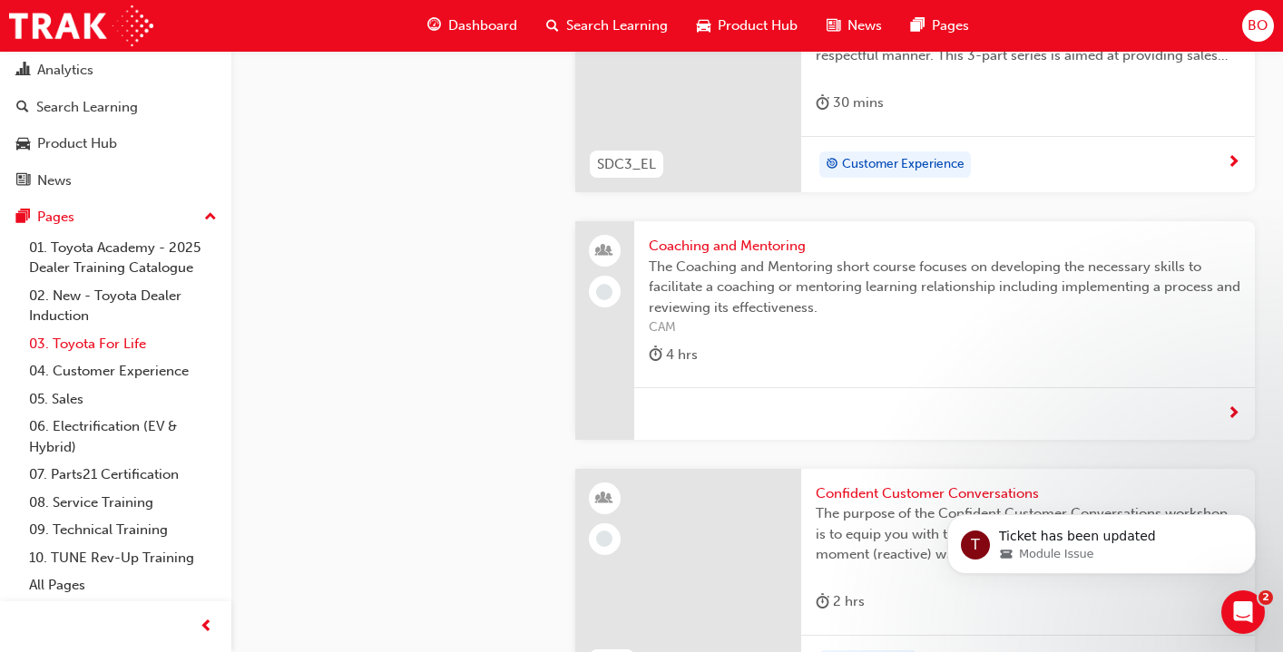
click at [130, 337] on link "03. Toyota For Life" at bounding box center [123, 344] width 202 height 28
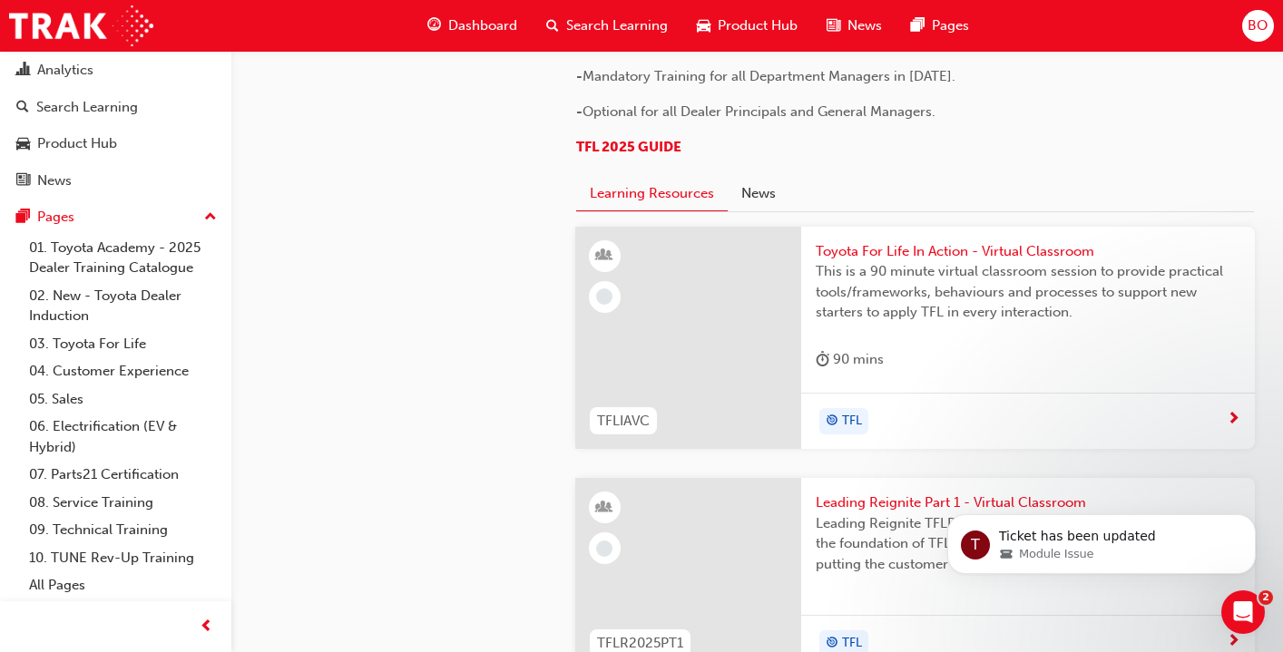
scroll to position [995, 0]
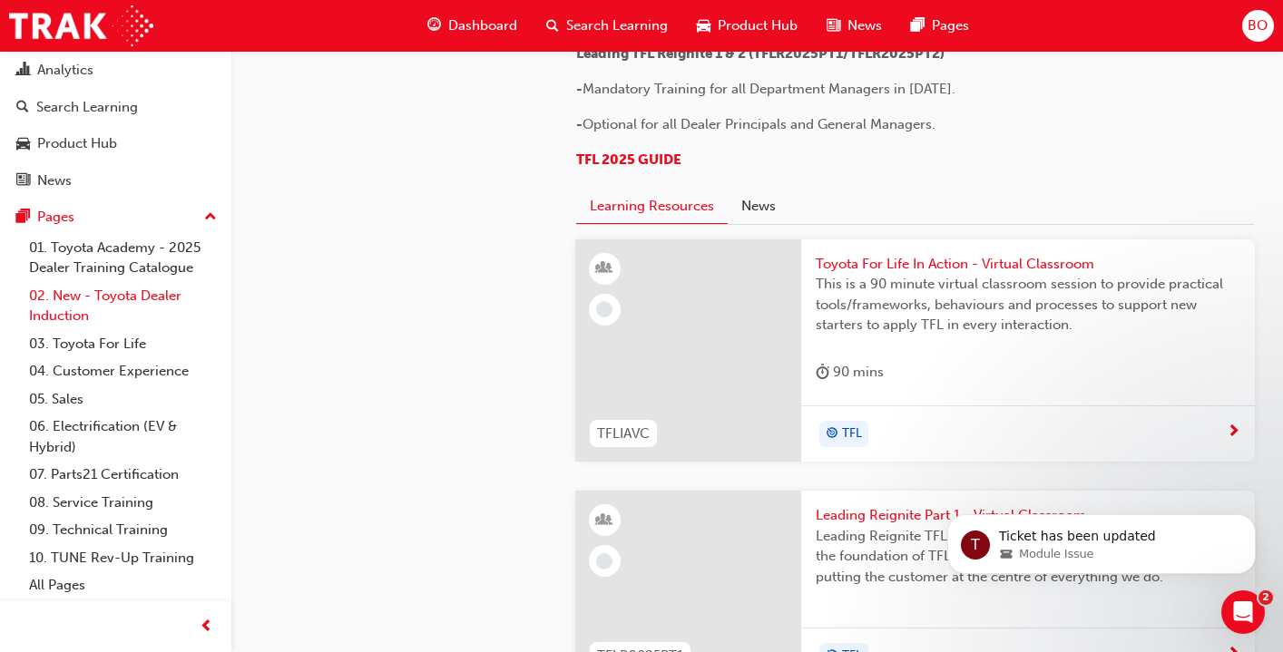
click at [161, 298] on link "02. New - Toyota Dealer Induction" at bounding box center [123, 306] width 202 height 48
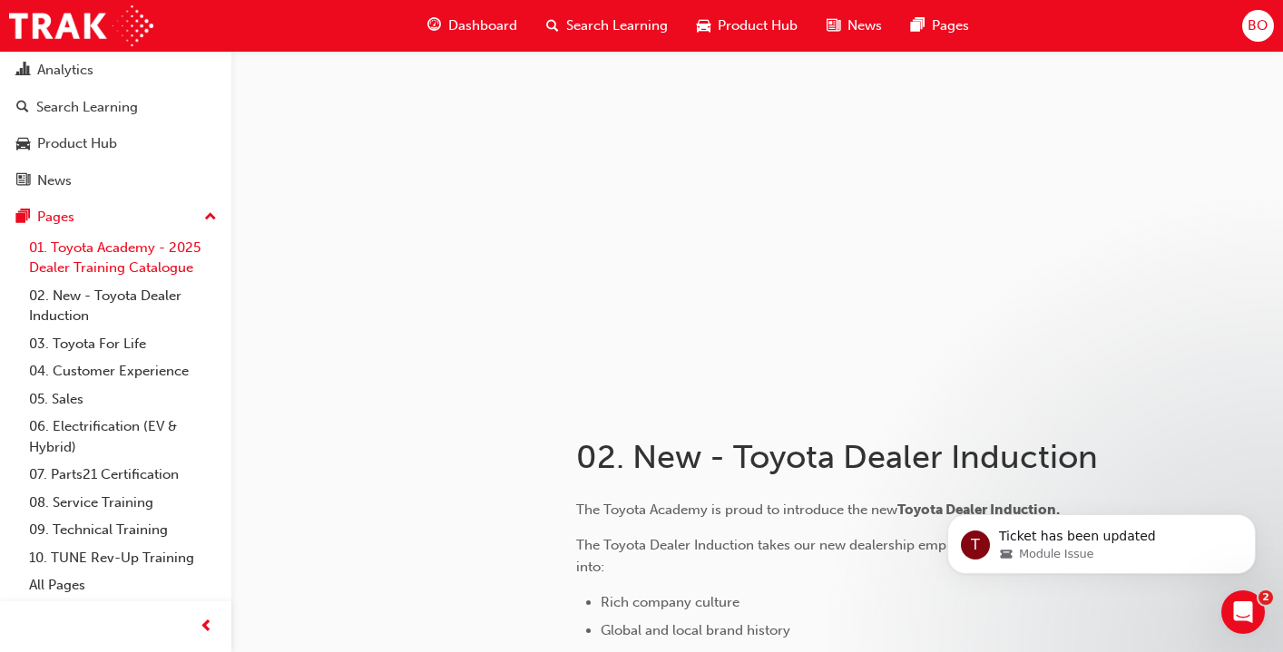
click at [140, 262] on link "01. Toyota Academy - 2025 Dealer Training Catalogue" at bounding box center [123, 258] width 202 height 48
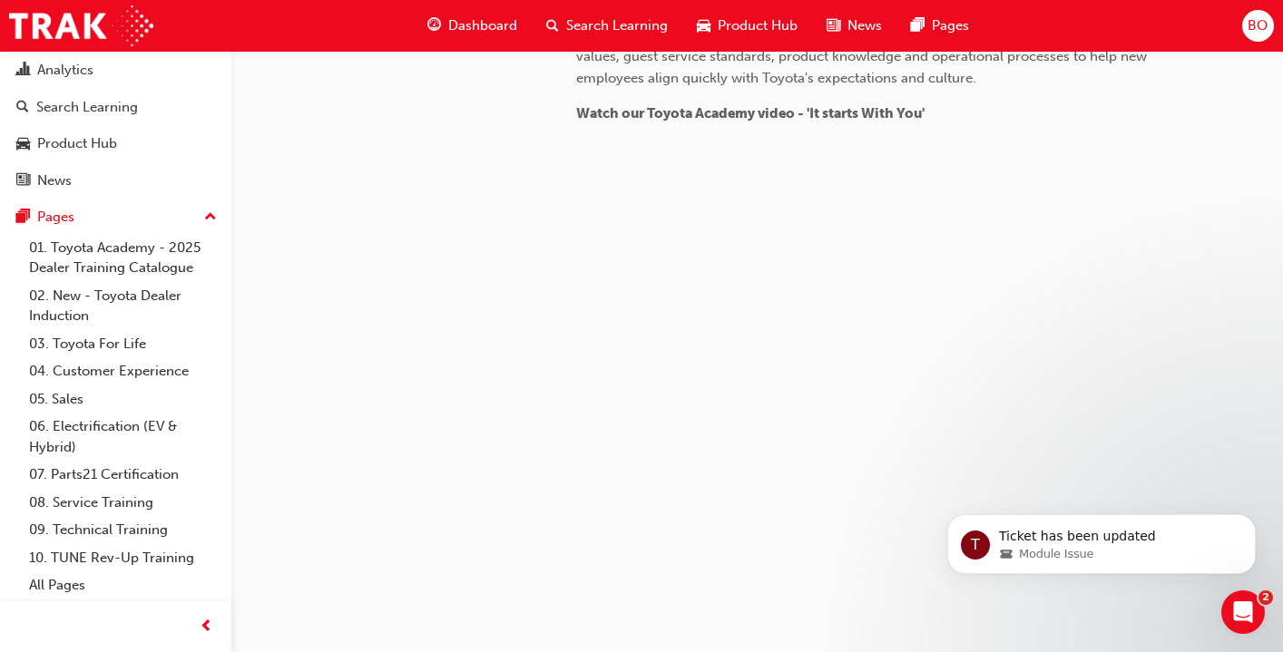
scroll to position [1059, 0]
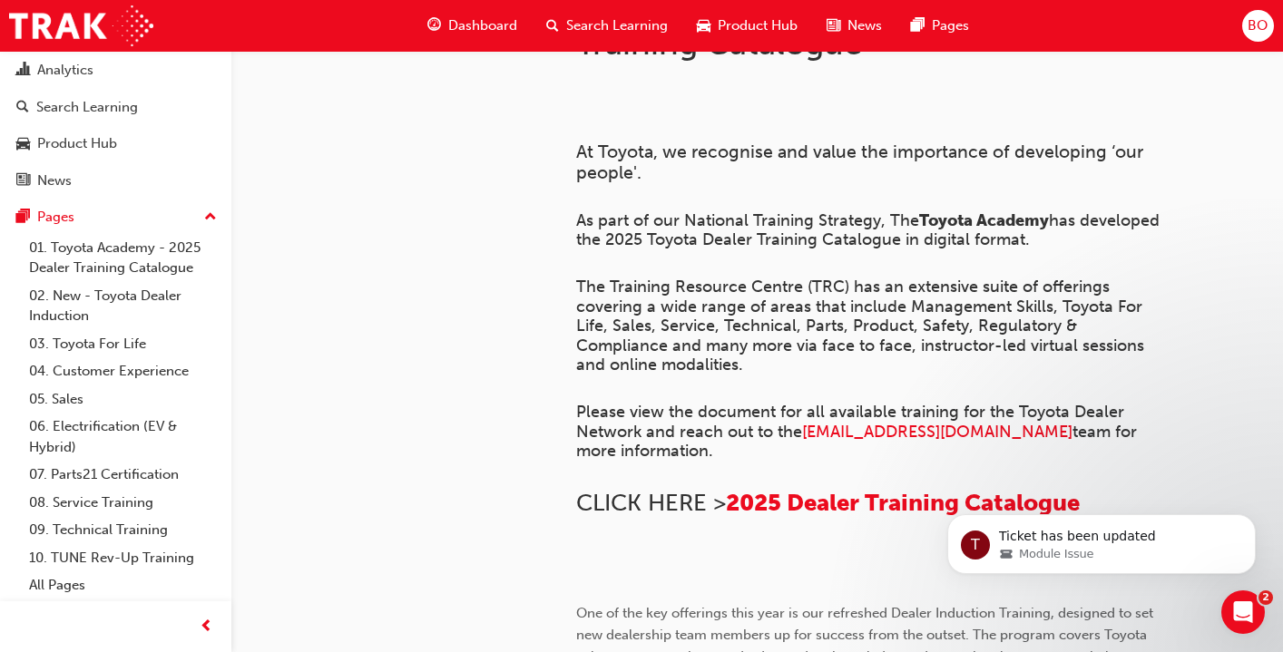
scroll to position [0, 0]
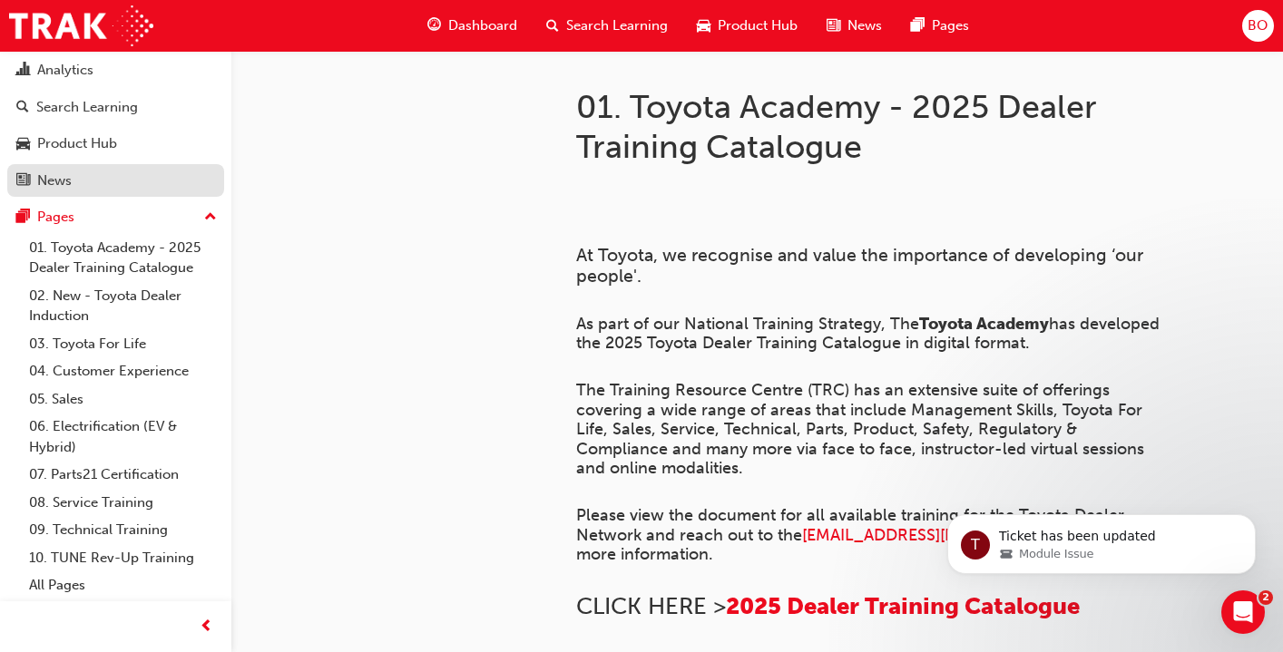
click at [59, 181] on div "News" at bounding box center [54, 181] width 34 height 21
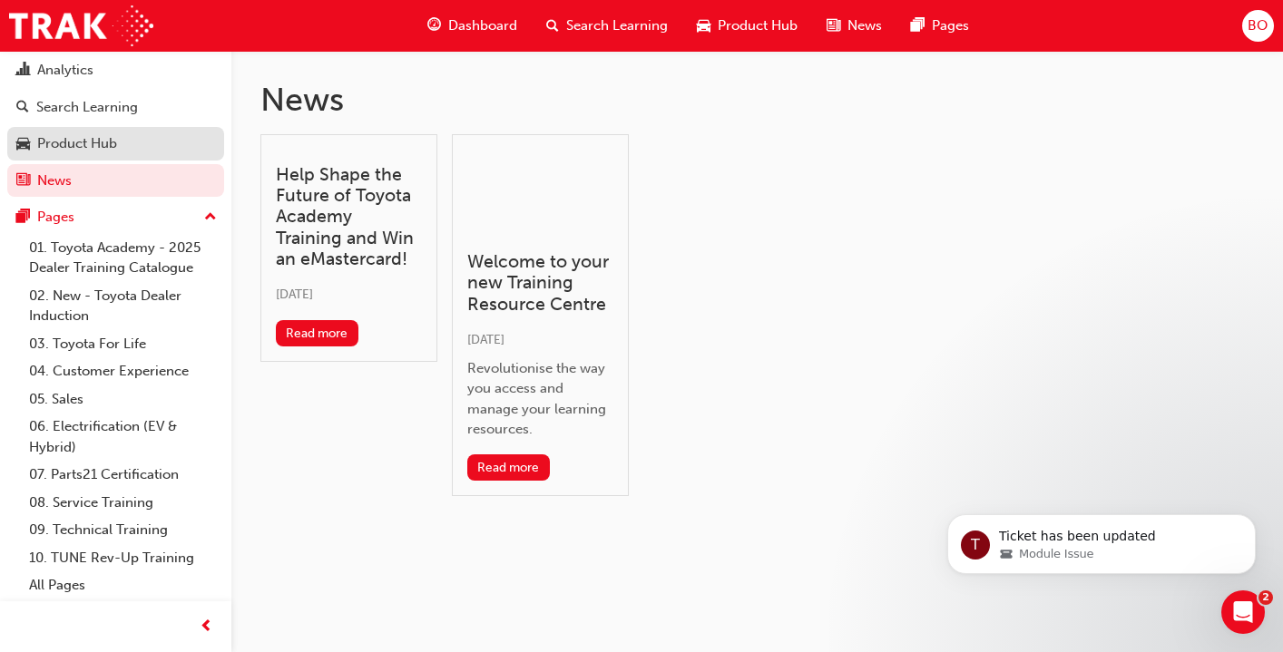
click at [75, 145] on div "Product Hub" at bounding box center [77, 143] width 80 height 21
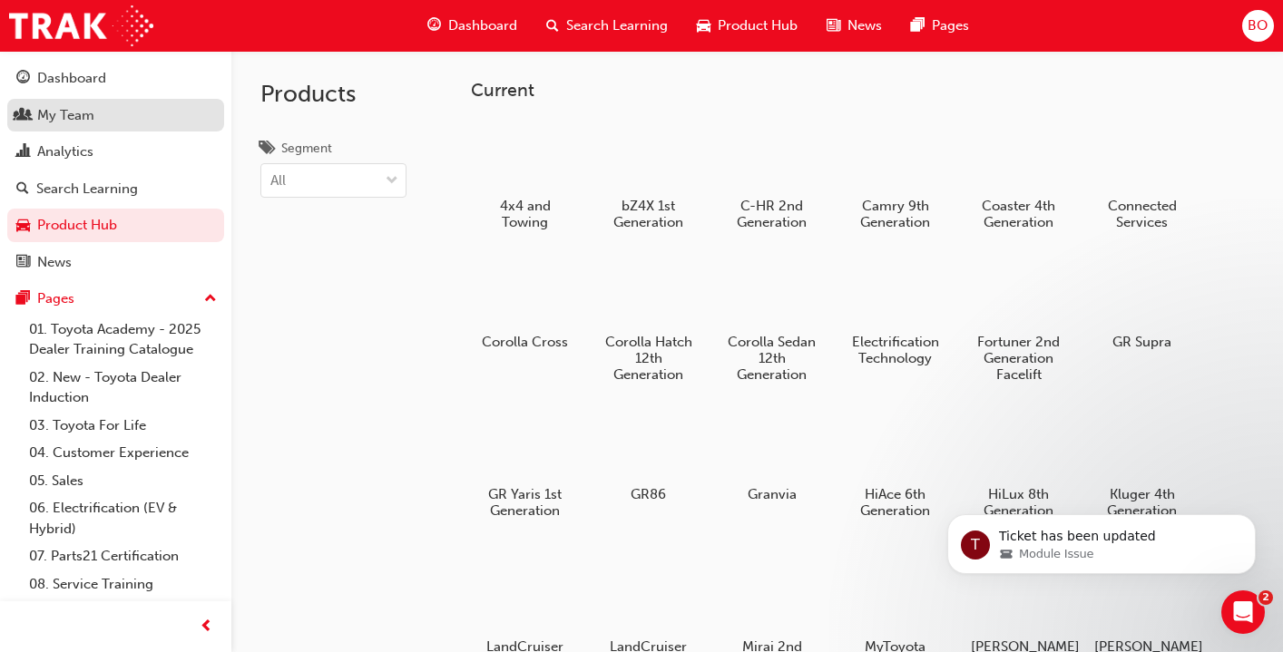
click at [79, 124] on div "My Team" at bounding box center [65, 115] width 57 height 21
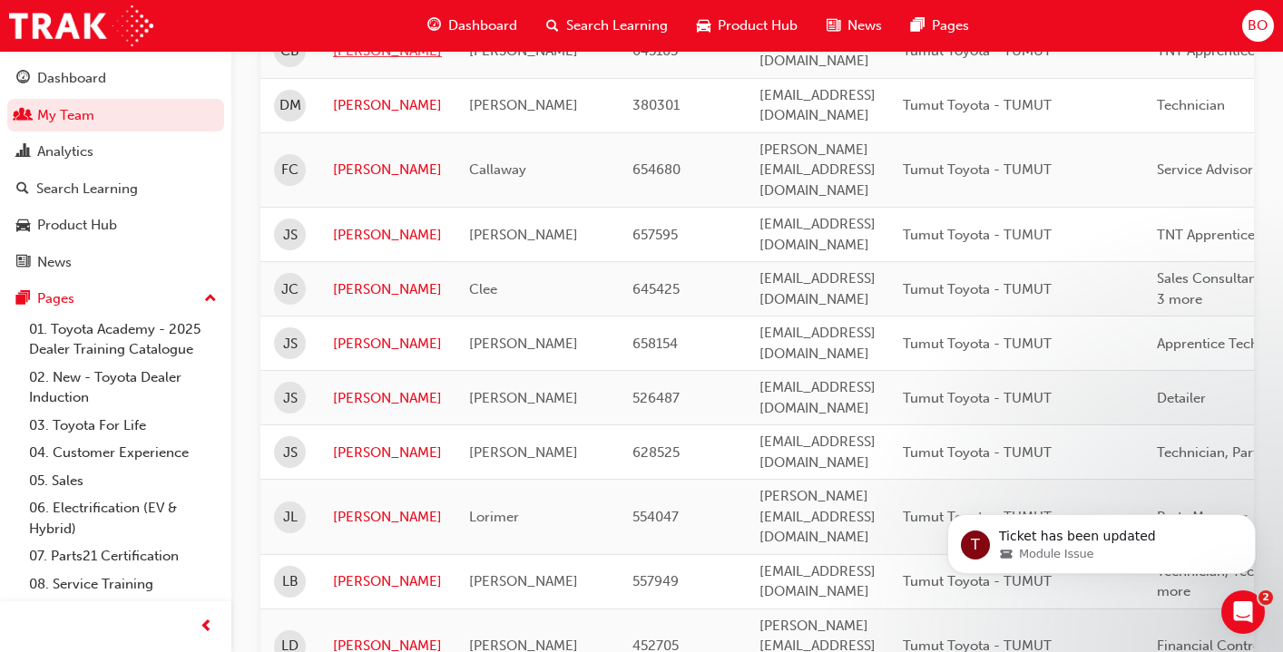
scroll to position [435, 0]
click at [350, 505] on link "[PERSON_NAME]" at bounding box center [387, 515] width 109 height 21
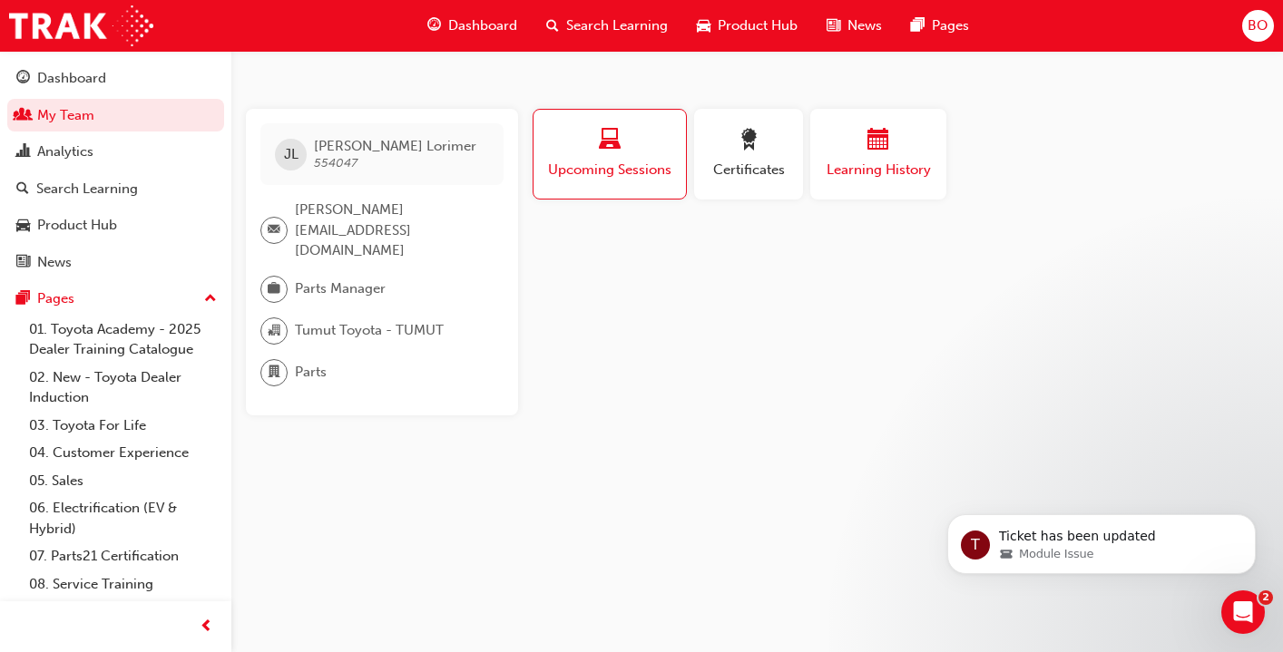
click at [869, 161] on span "Learning History" at bounding box center [878, 170] width 109 height 21
